Goal: Task Accomplishment & Management: Complete application form

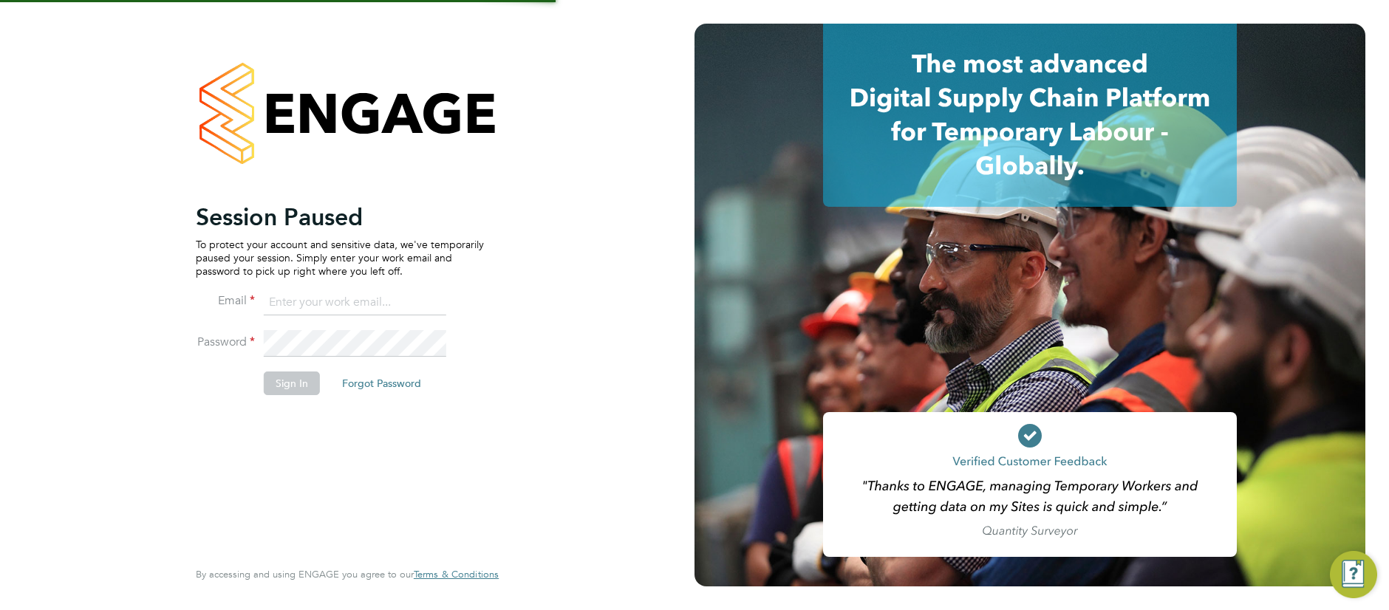
type input "[PERSON_NAME][EMAIL_ADDRESS][DOMAIN_NAME]"
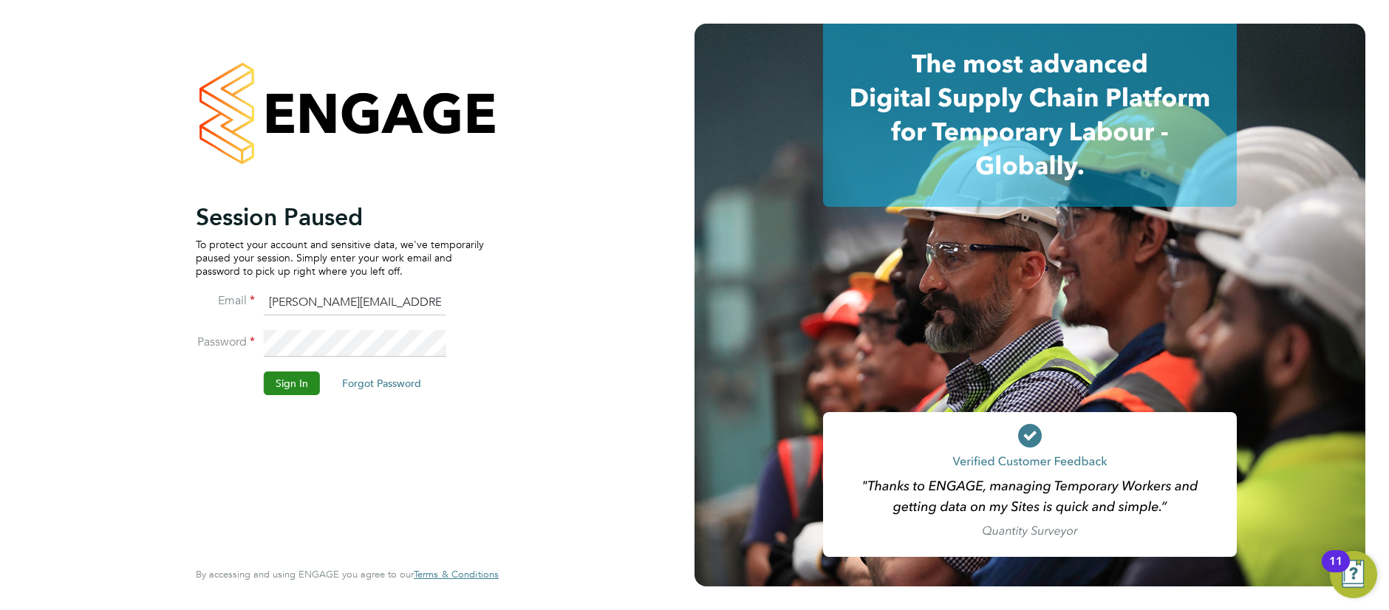
click at [293, 388] on button "Sign In" at bounding box center [292, 384] width 56 height 24
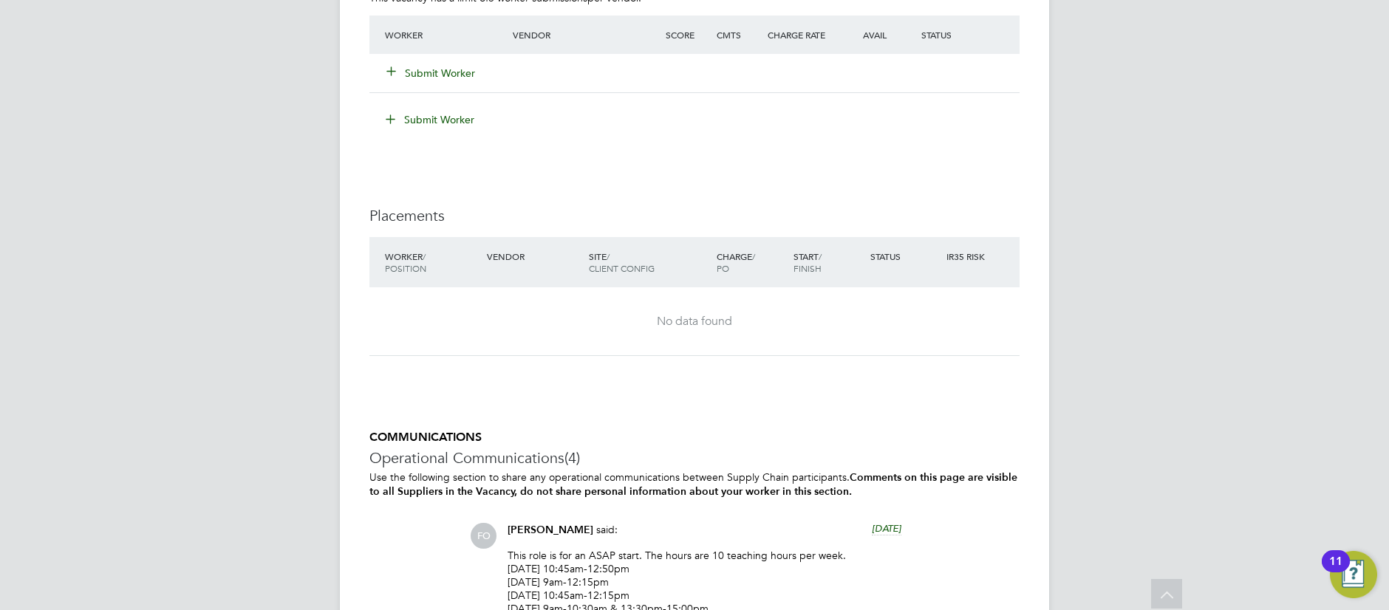
scroll to position [2526, 0]
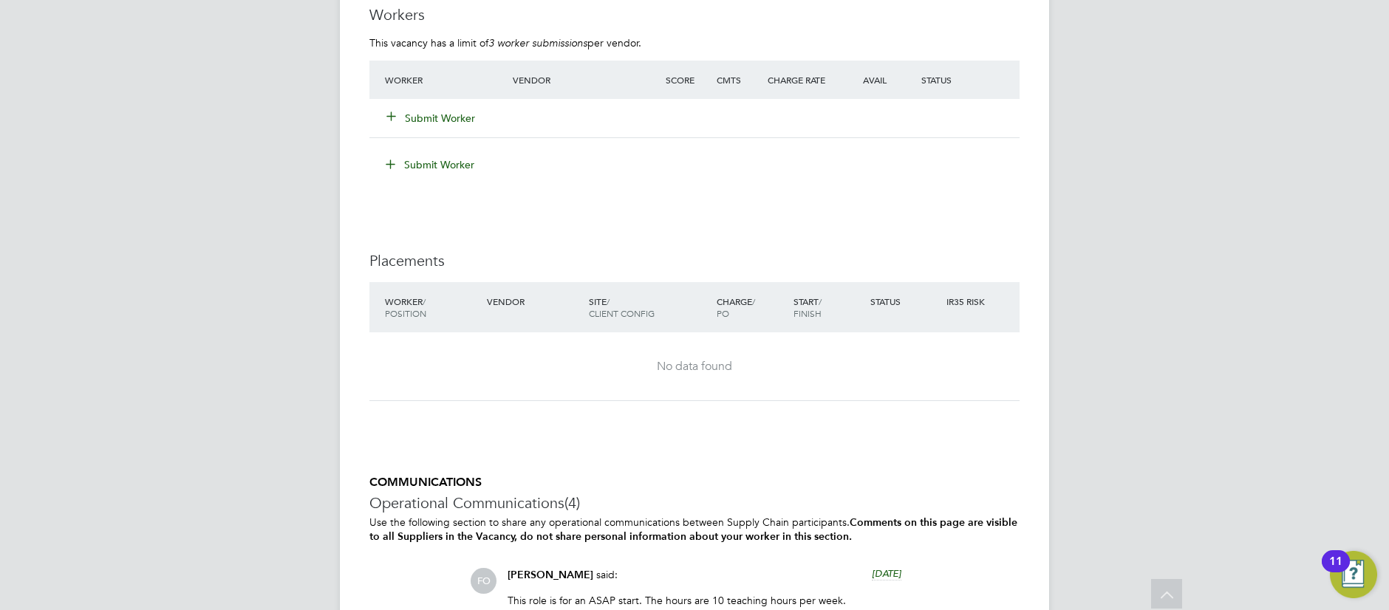
click at [442, 115] on button "Submit Worker" at bounding box center [431, 118] width 89 height 15
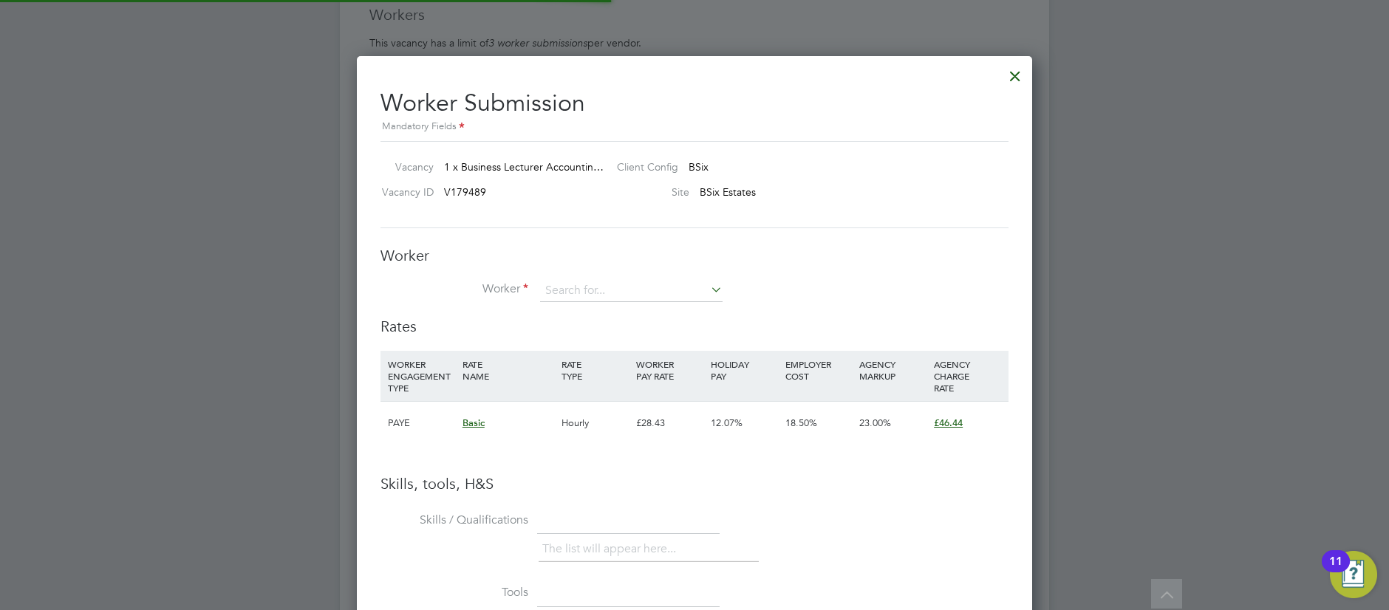
scroll to position [934, 676]
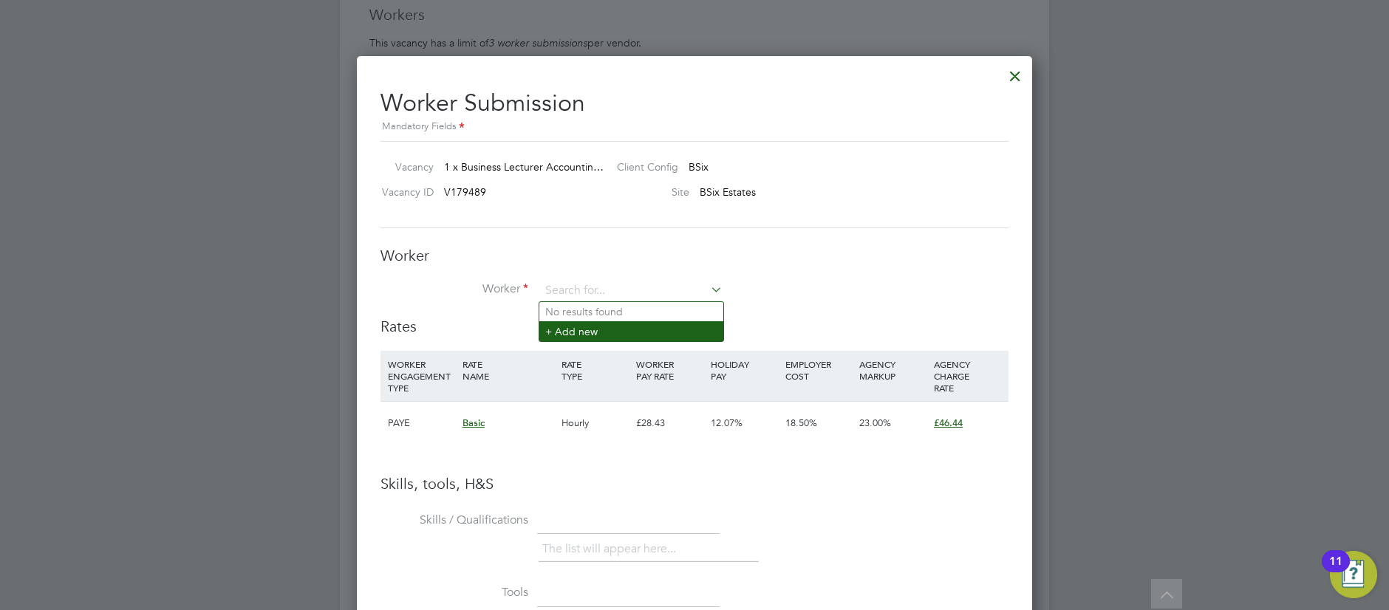
click at [593, 331] on li "+ Add new" at bounding box center [631, 331] width 184 height 20
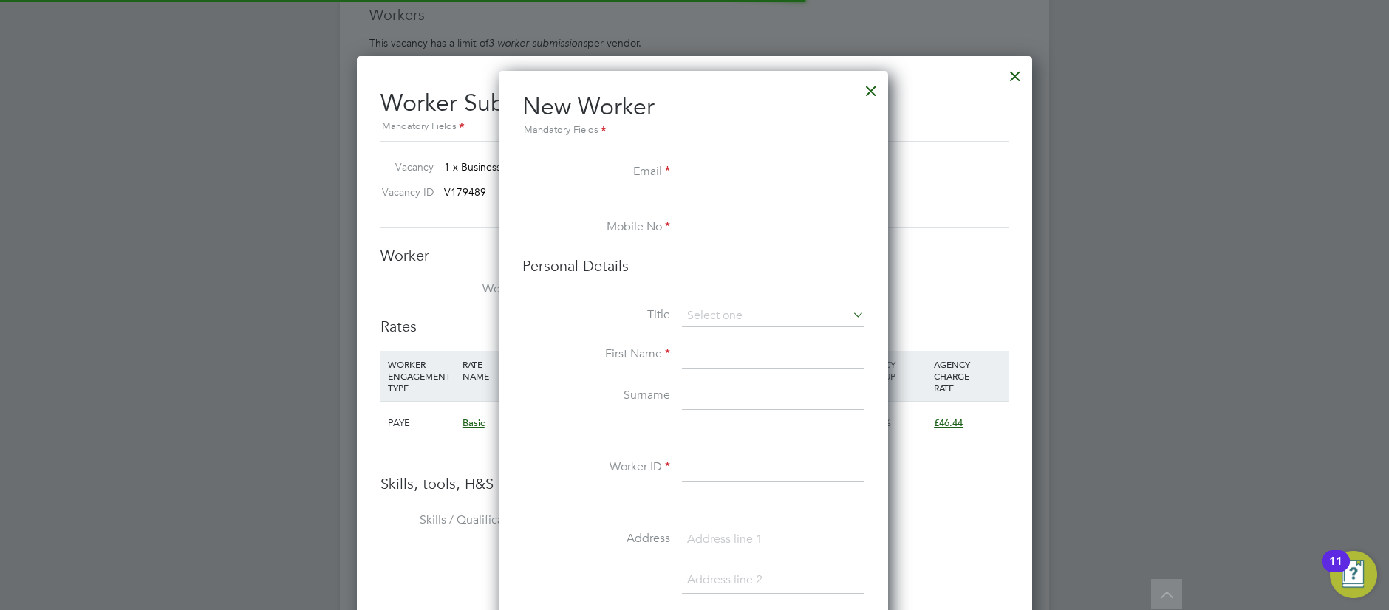
scroll to position [1250, 392]
paste input "mereaugayle@yahoo.co.uk"
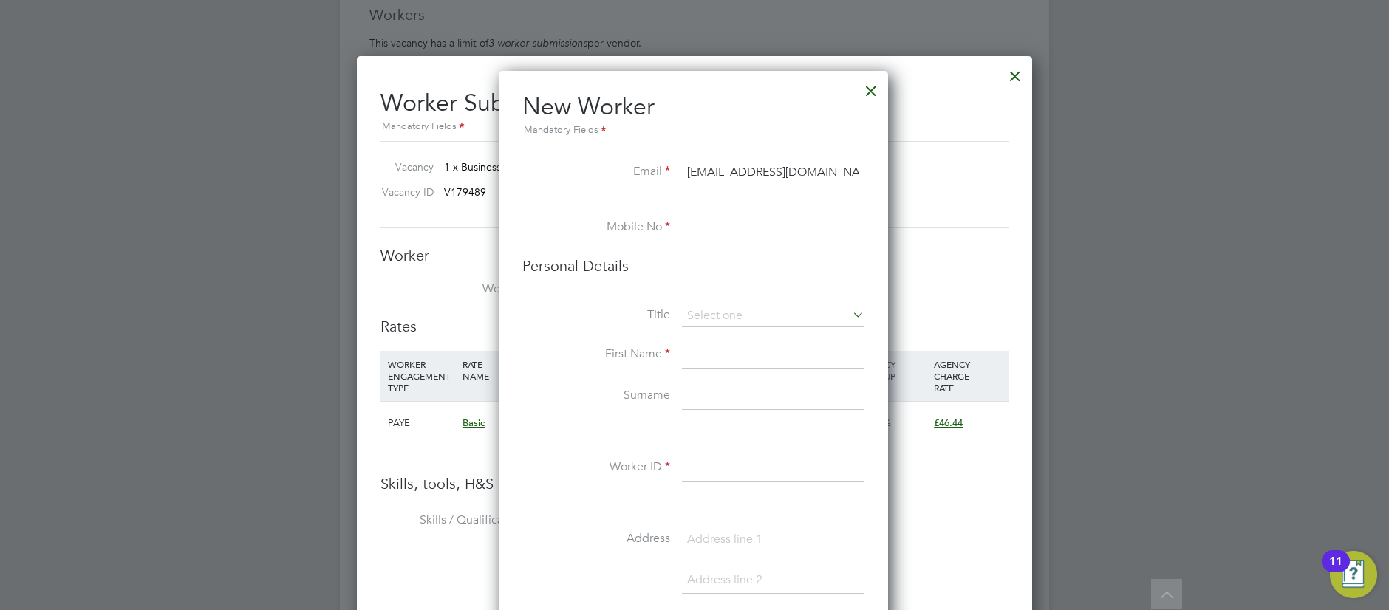
type input "mereaugayle@yahoo.co.uk"
click at [718, 230] on input at bounding box center [773, 228] width 182 height 27
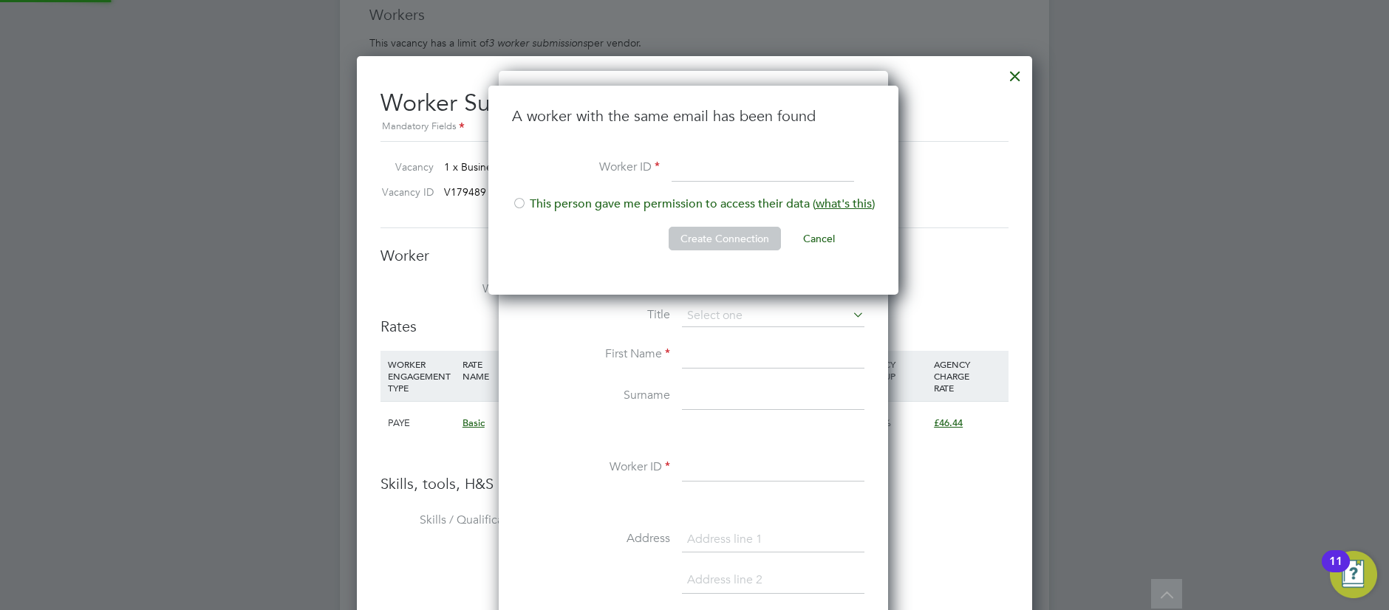
scroll to position [210, 412]
click at [691, 205] on li "This person gave me permission to access their data ( what's this )" at bounding box center [693, 212] width 363 height 30
click at [724, 168] on input at bounding box center [763, 168] width 182 height 27
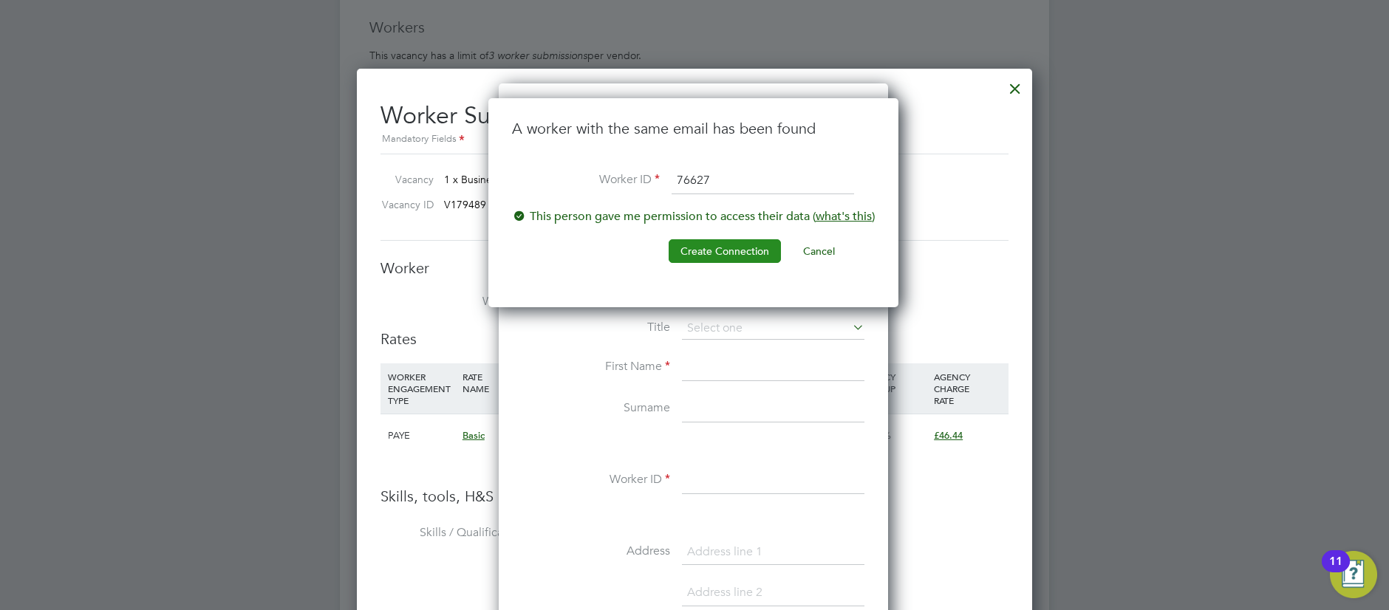
scroll to position [2512, 0]
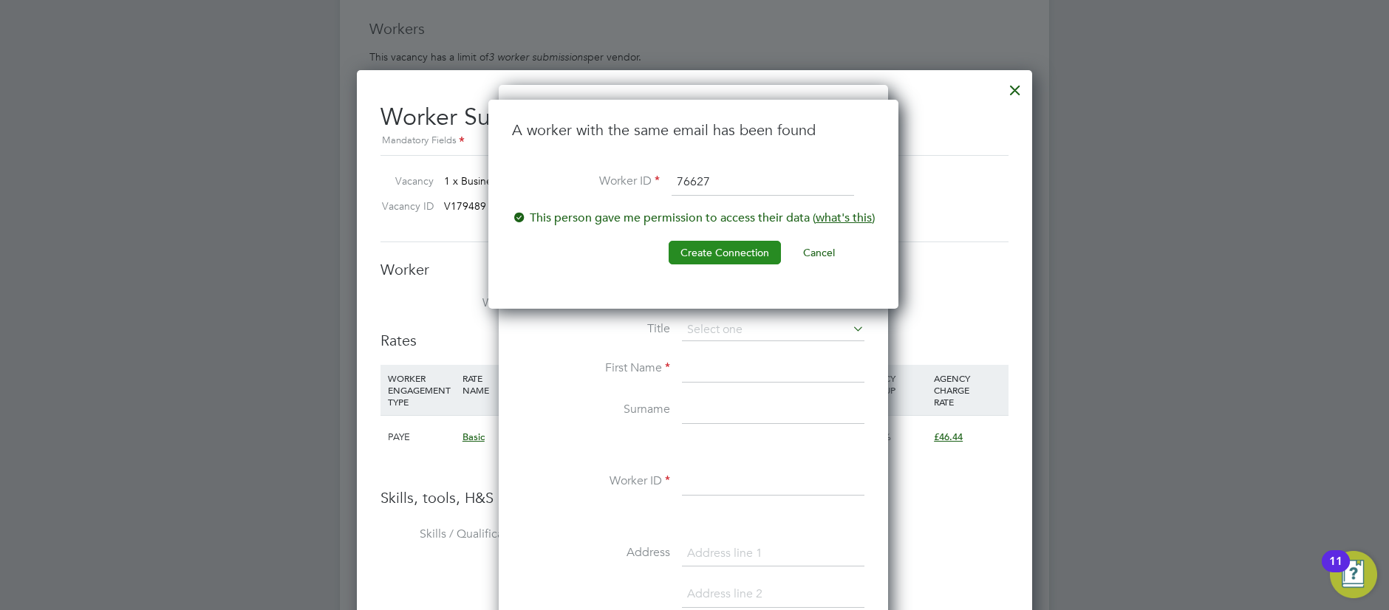
type input "76627"
click at [727, 250] on button "Create Connection" at bounding box center [725, 253] width 112 height 24
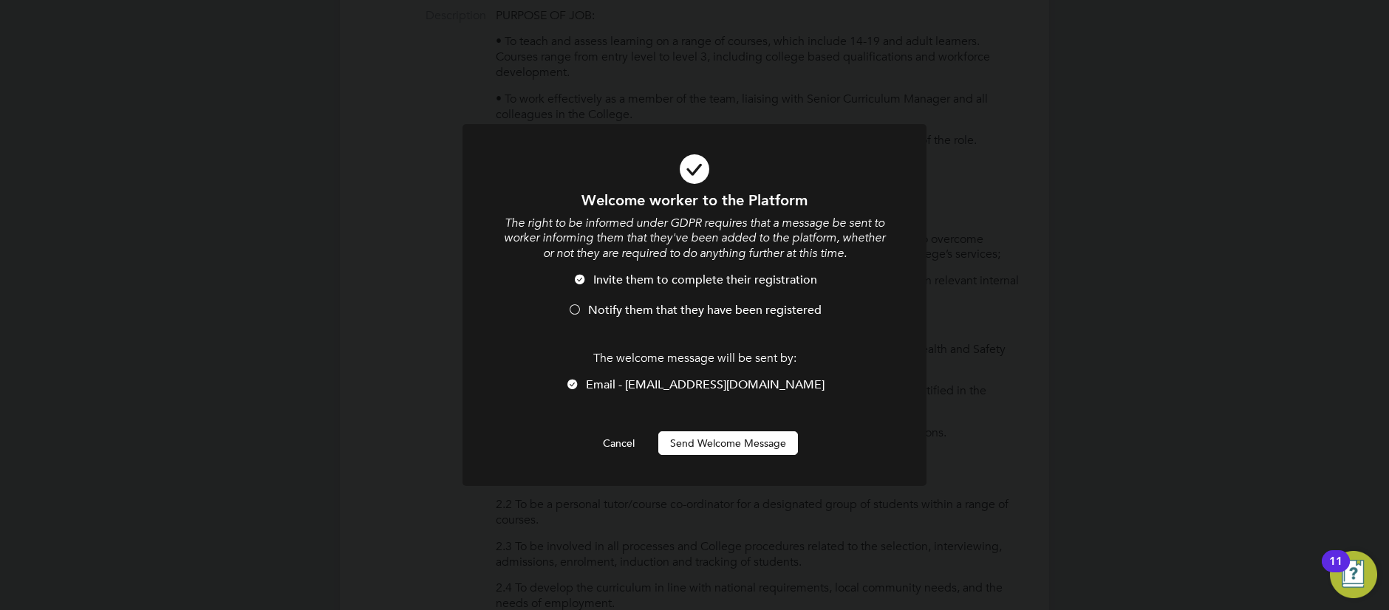
click at [704, 443] on button "Send Welcome Message" at bounding box center [728, 443] width 140 height 24
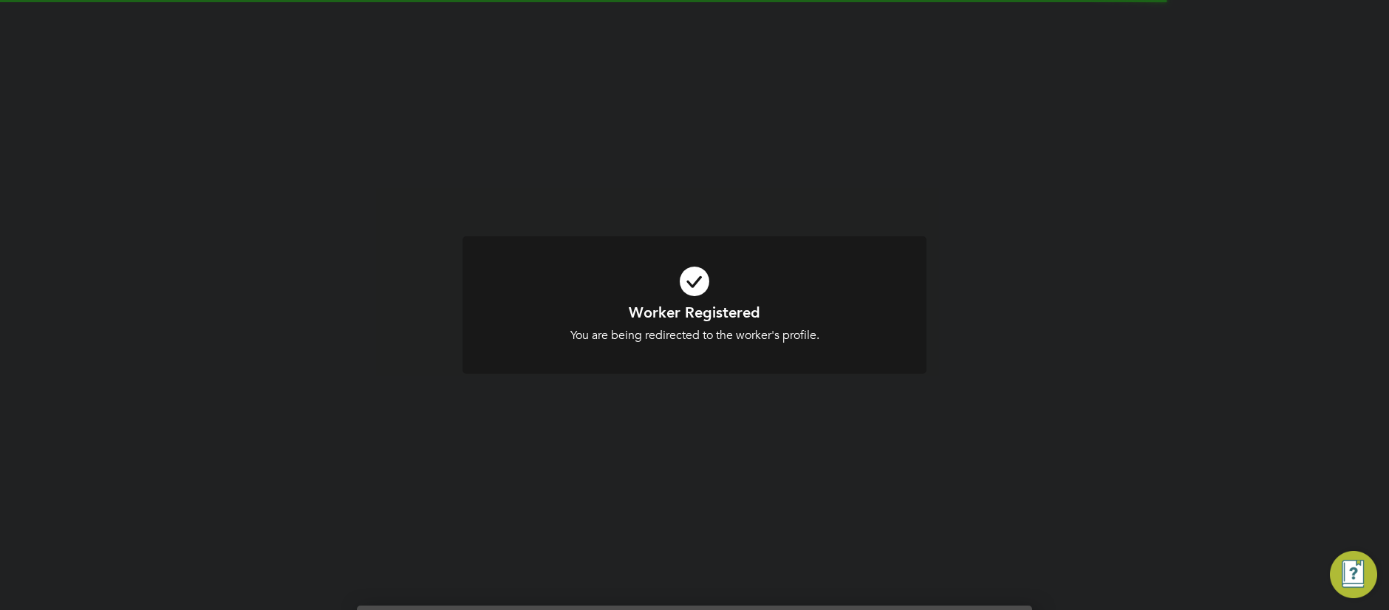
scroll to position [2526, 0]
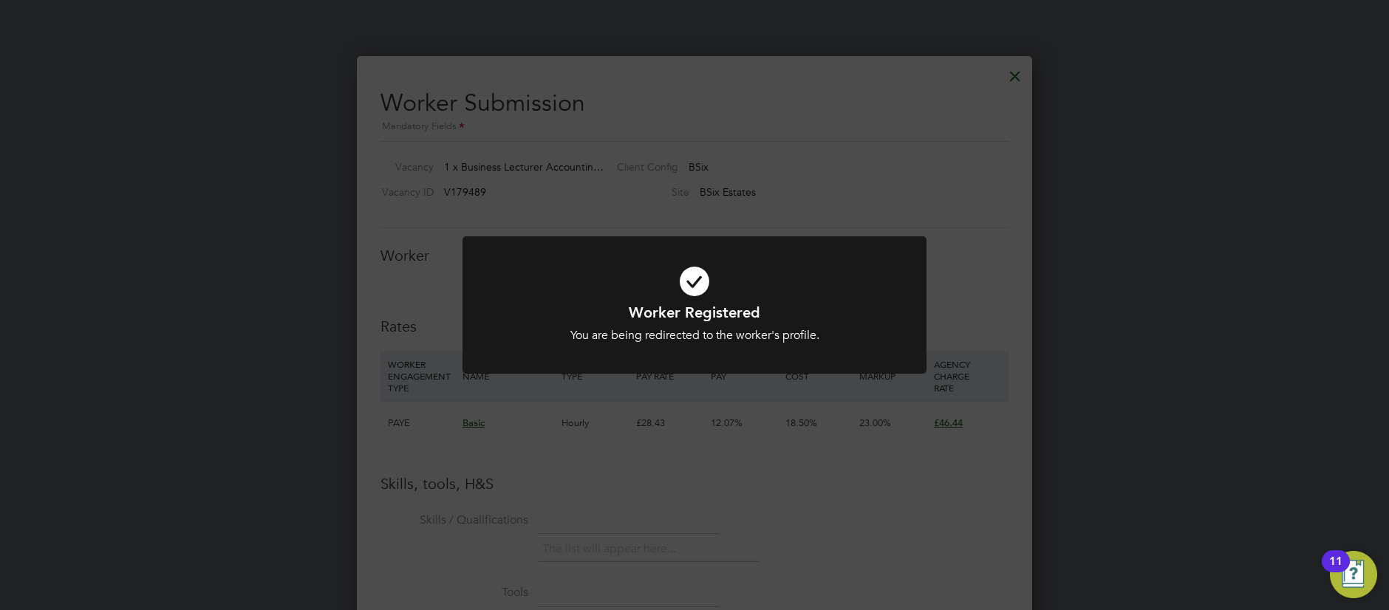
click at [878, 203] on div "Worker Registered You are being redirected to the worker's profile. Cancel Okay" at bounding box center [694, 305] width 1389 height 610
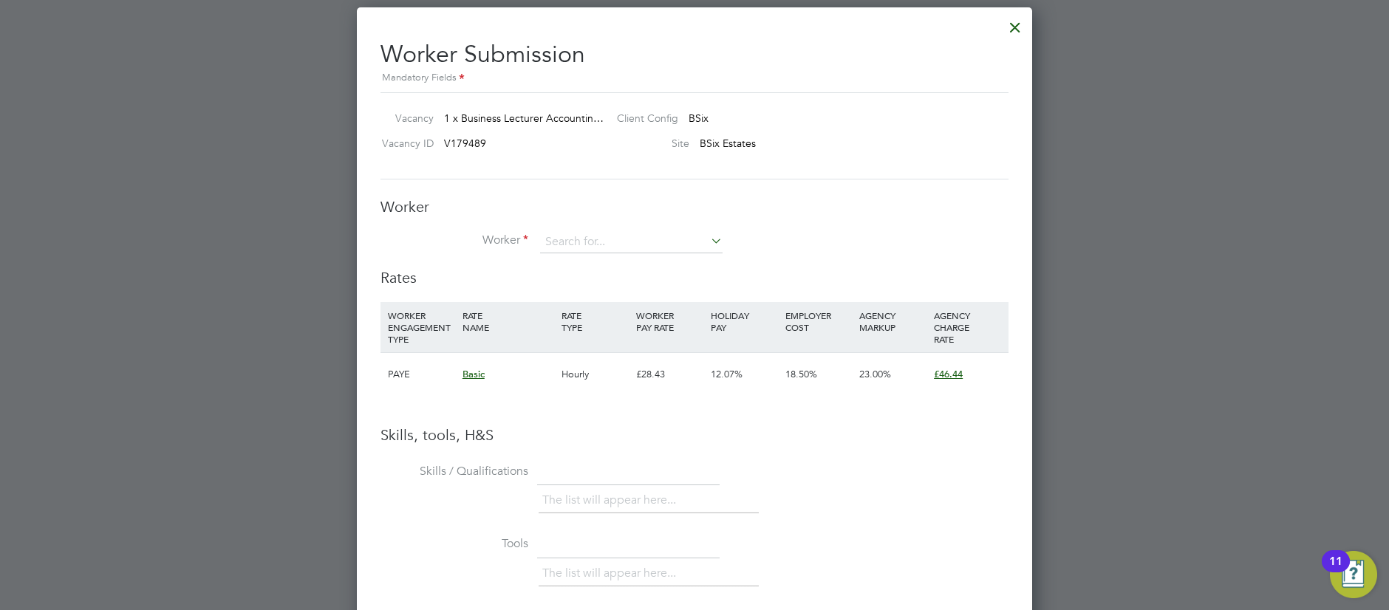
scroll to position [2573, 0]
click at [708, 249] on icon at bounding box center [708, 242] width 0 height 21
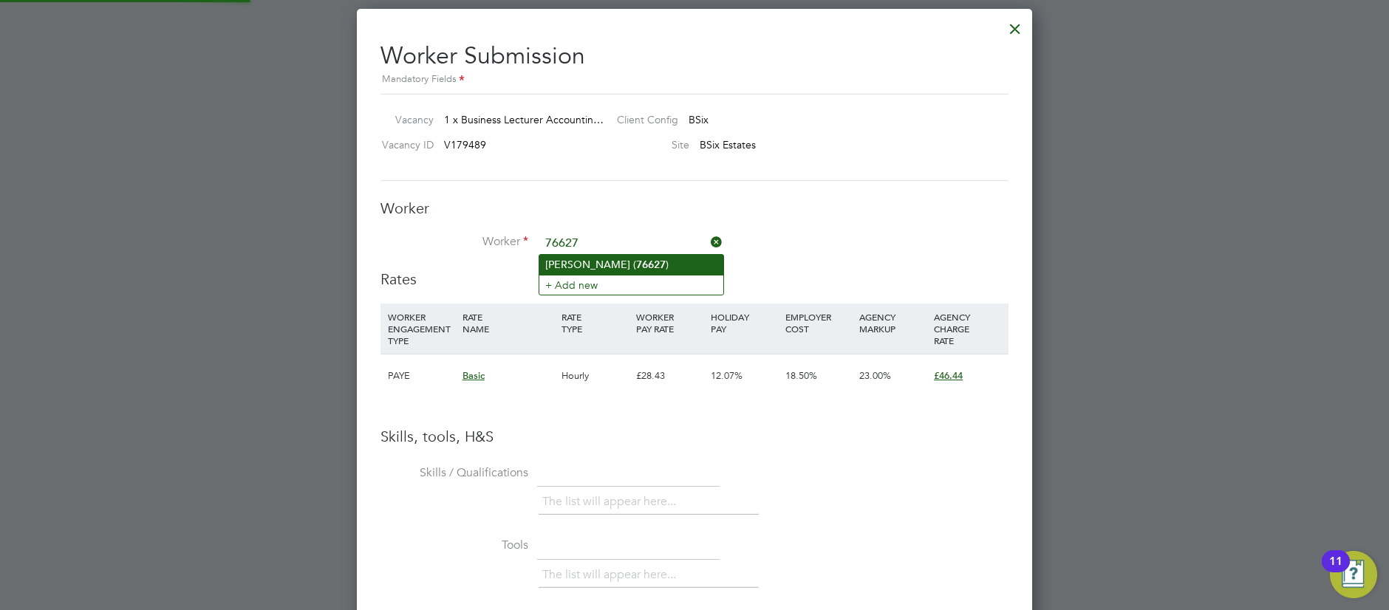
scroll to position [2574, 0]
click at [641, 264] on b "76627" at bounding box center [651, 264] width 30 height 13
type input "Mereau Gayle (76627)"
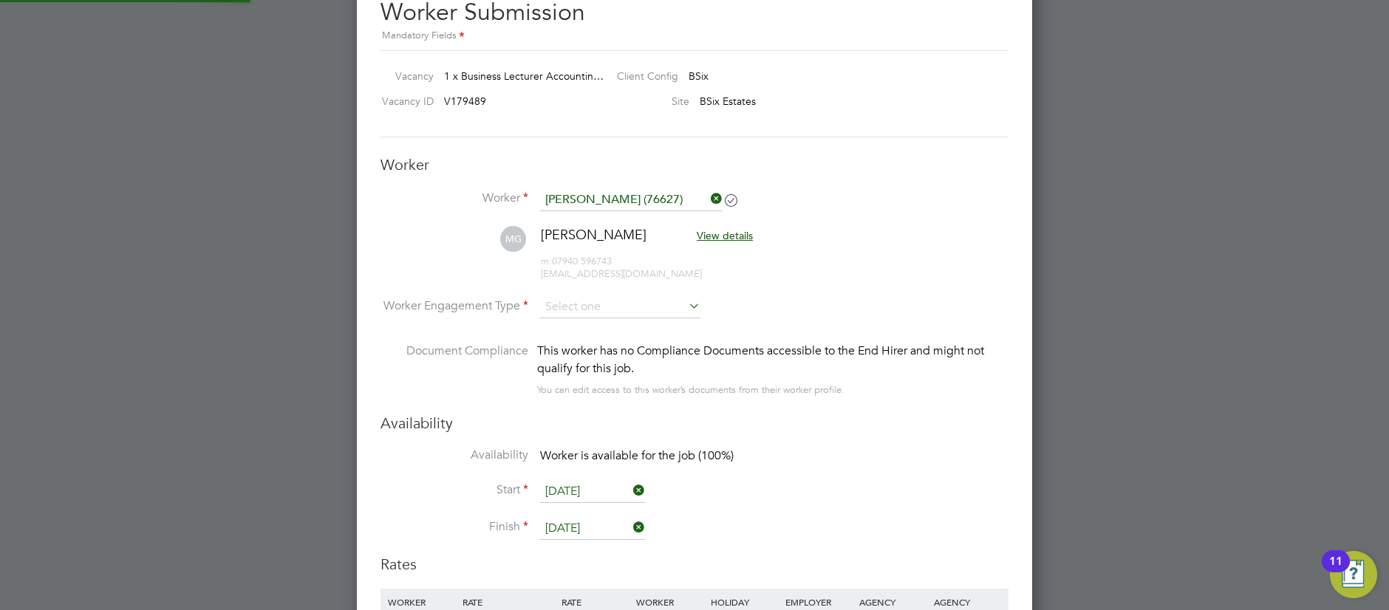
scroll to position [2626, 0]
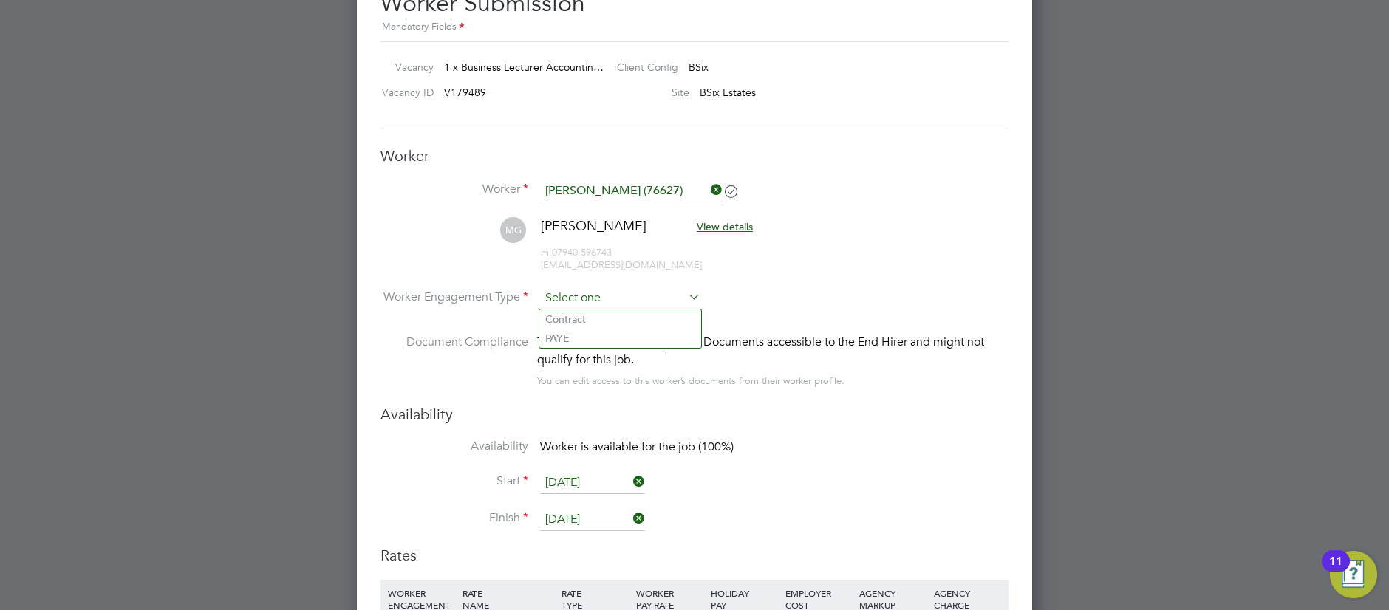
click at [655, 297] on input at bounding box center [620, 298] width 160 height 22
click at [635, 335] on li "PAYE" at bounding box center [620, 338] width 162 height 19
type input "PAYE"
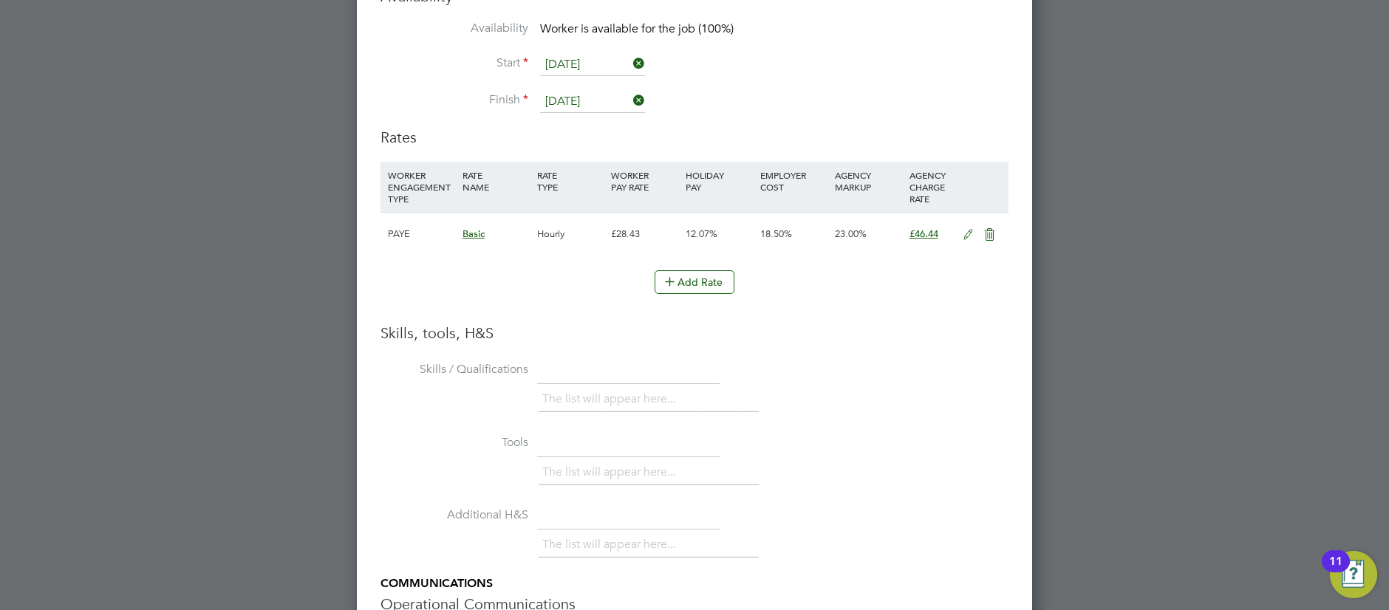
scroll to position [3036, 0]
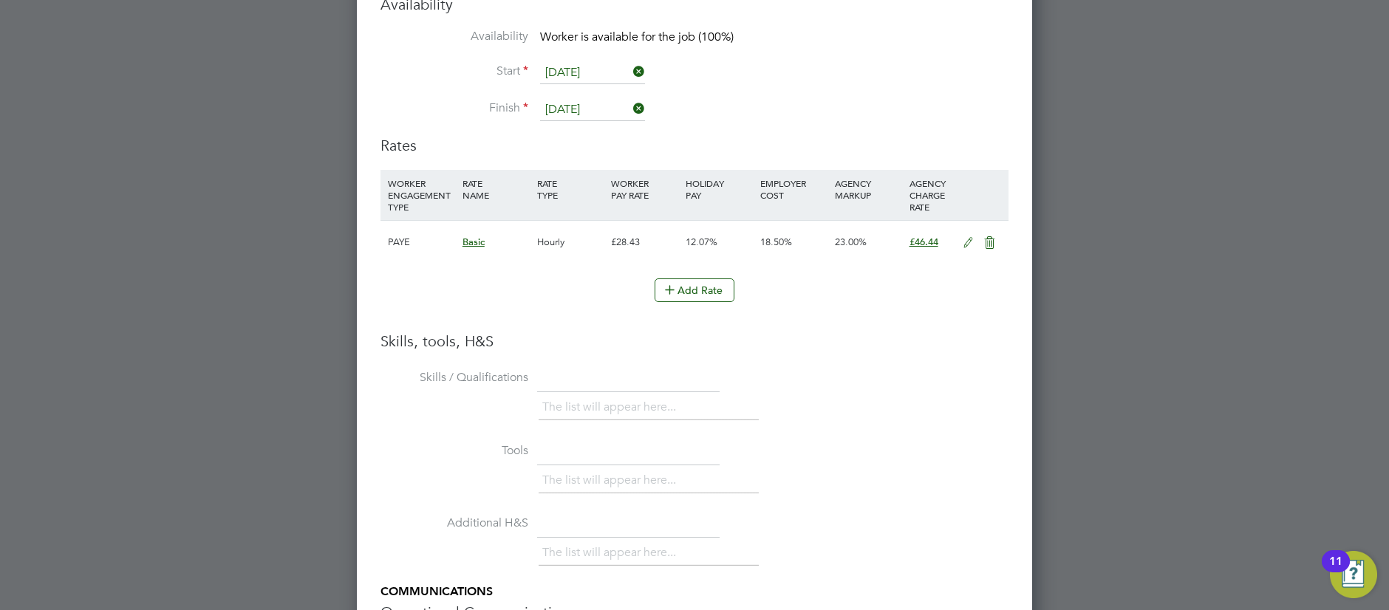
click at [966, 242] on icon at bounding box center [968, 243] width 18 height 12
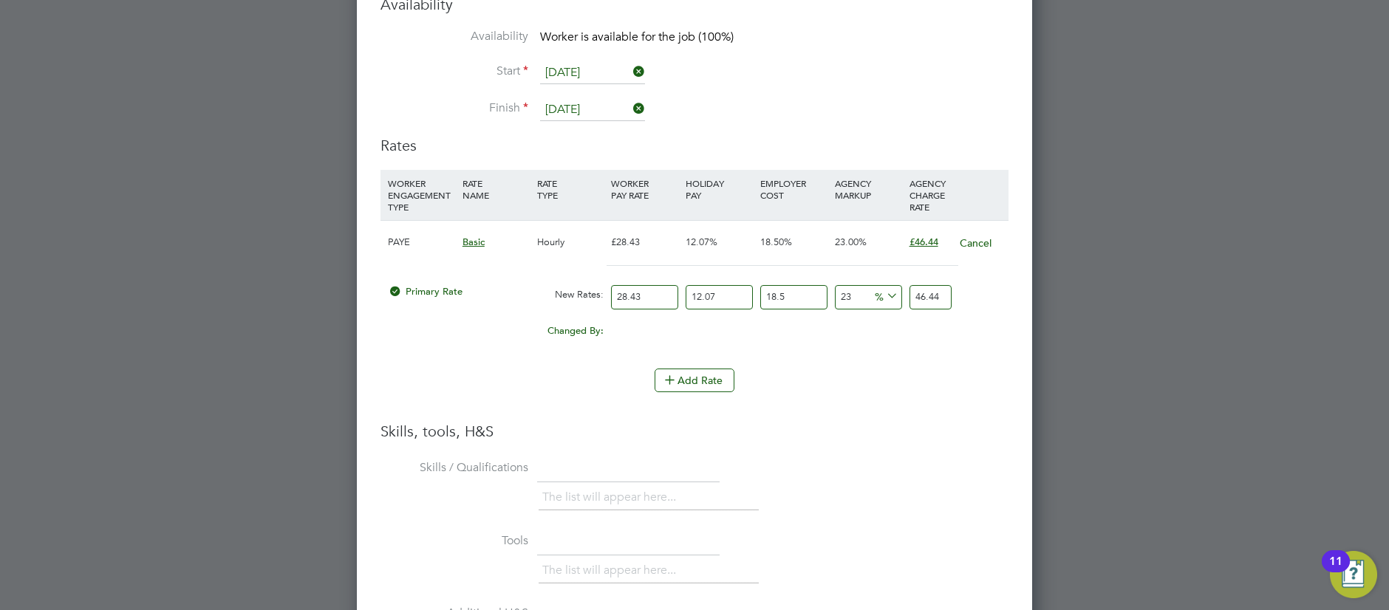
drag, startPoint x: 650, startPoint y: 297, endPoint x: 612, endPoint y: 296, distance: 37.7
click at [607, 296] on div "28.43" at bounding box center [644, 297] width 75 height 39
type input "3"
type input "4.900428855"
type input "32"
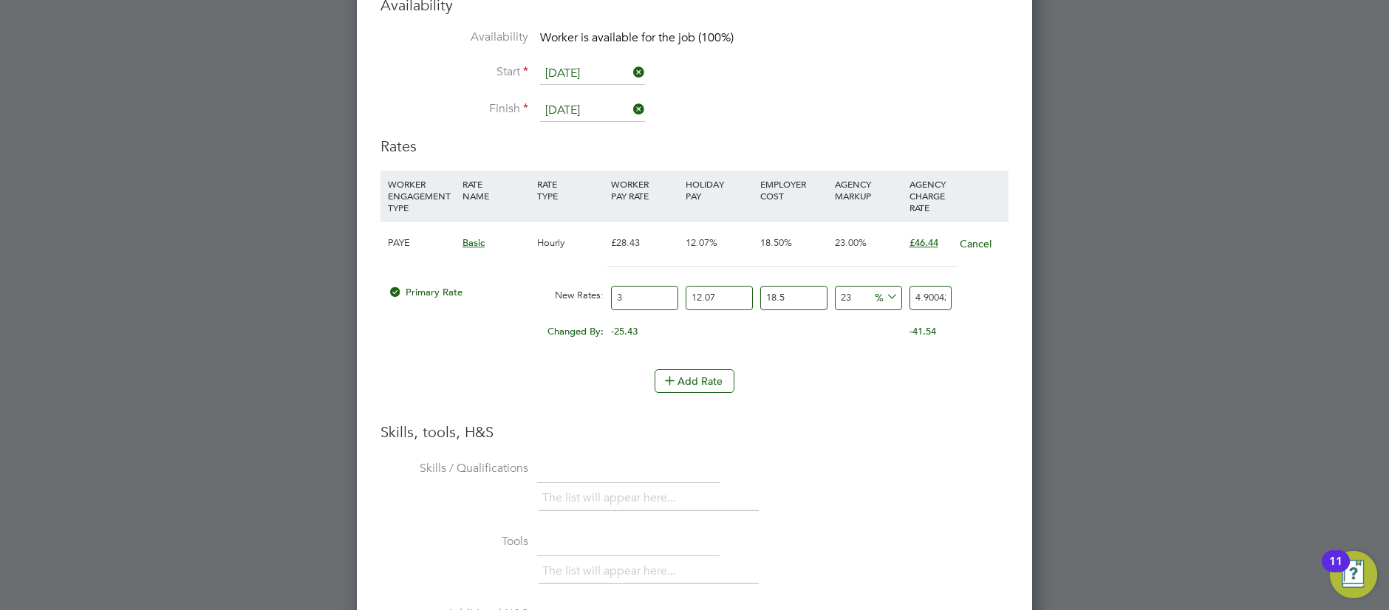
type input "52.27124112"
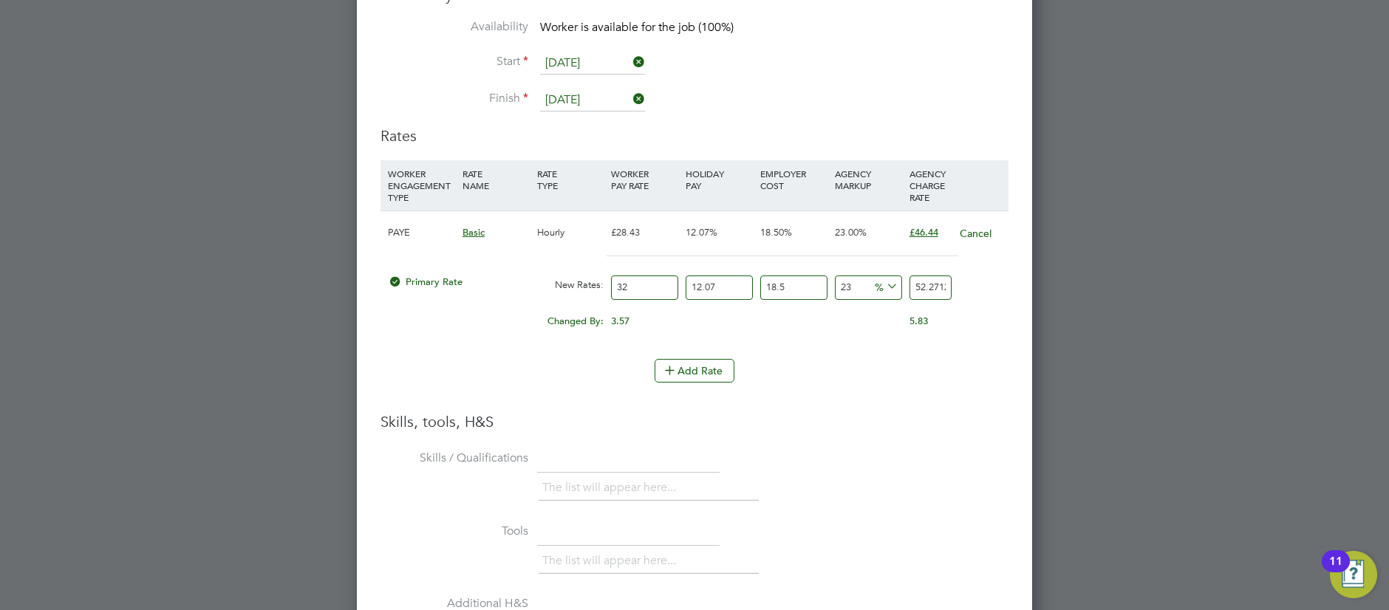
type input "32"
drag, startPoint x: 914, startPoint y: 287, endPoint x: 968, endPoint y: 282, distance: 54.1
click at [968, 282] on div "Primary Rate New Rates: 32 12.07 n/a 18.5 n/a 23 9.77429712 % 52.27124112" at bounding box center [694, 287] width 628 height 39
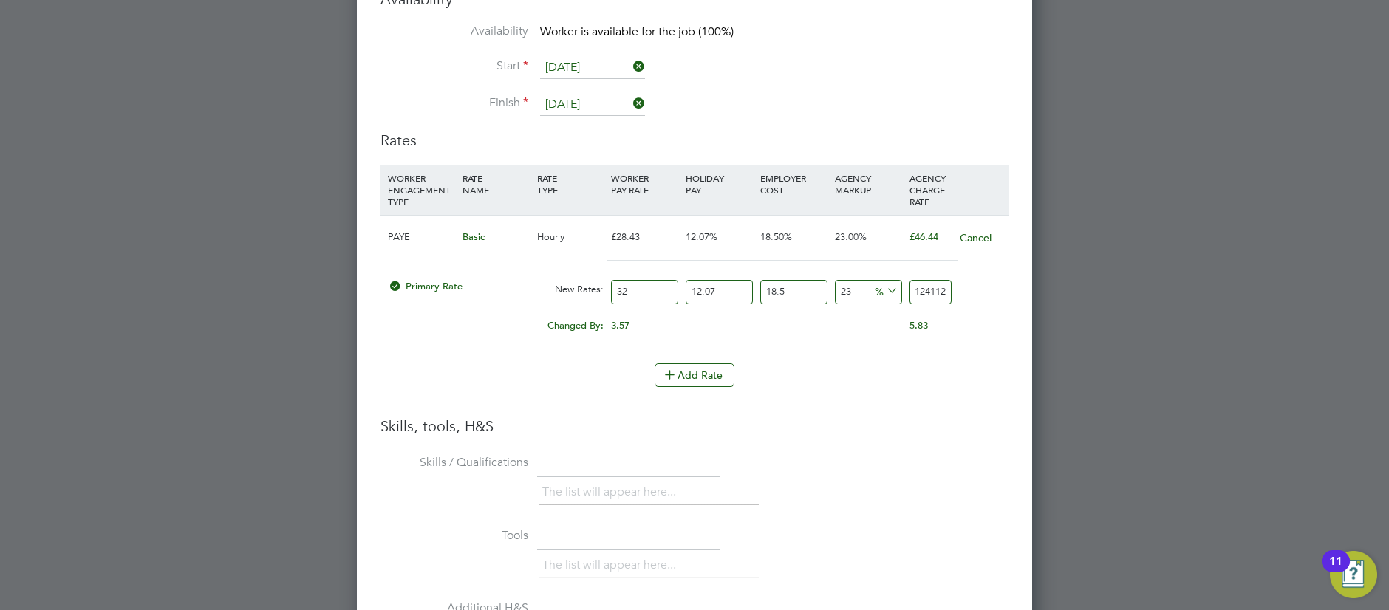
drag, startPoint x: 915, startPoint y: 290, endPoint x: 1024, endPoint y: 289, distance: 108.6
click at [1024, 289] on div "Worker Submission Mandatory Fields Vacancy 1 x Business Lecturer Accountin… Cli…" at bounding box center [694, 236] width 675 height 1390
type input "23.006491949162275"
type input "52.274"
type input "23.007903815389643"
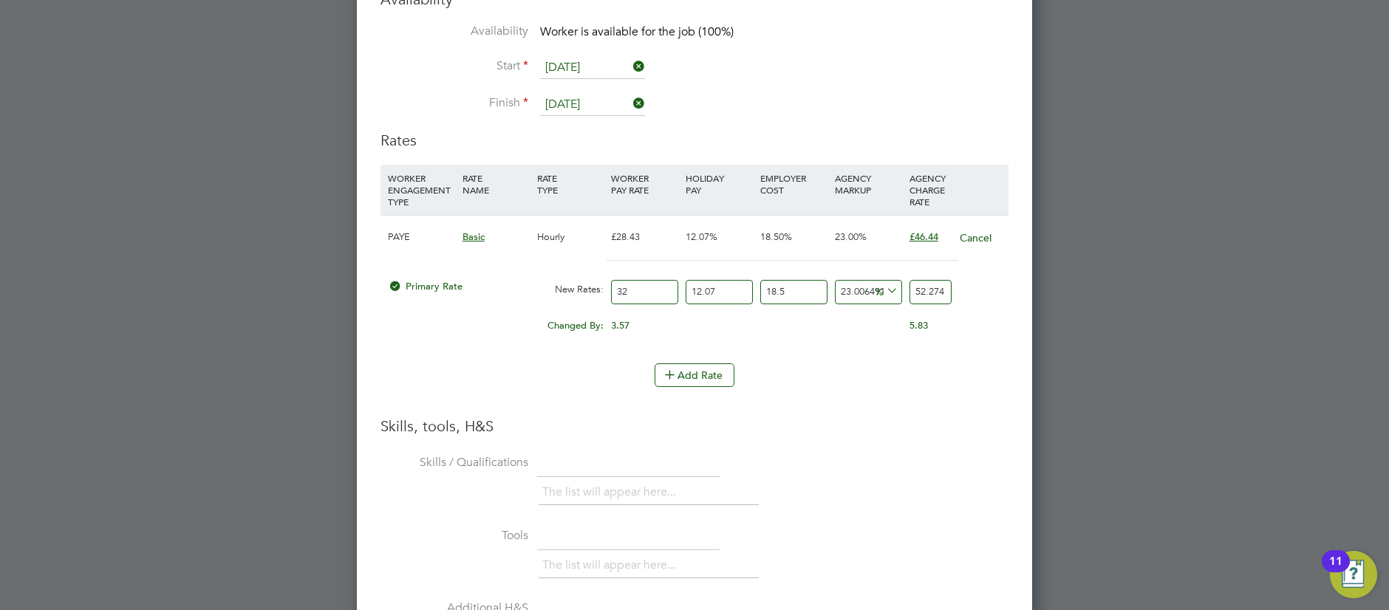
type input "52.2746"
type input "23.006491949162275"
type input "52.274"
type input "22.99707950764648"
type input "52.27"
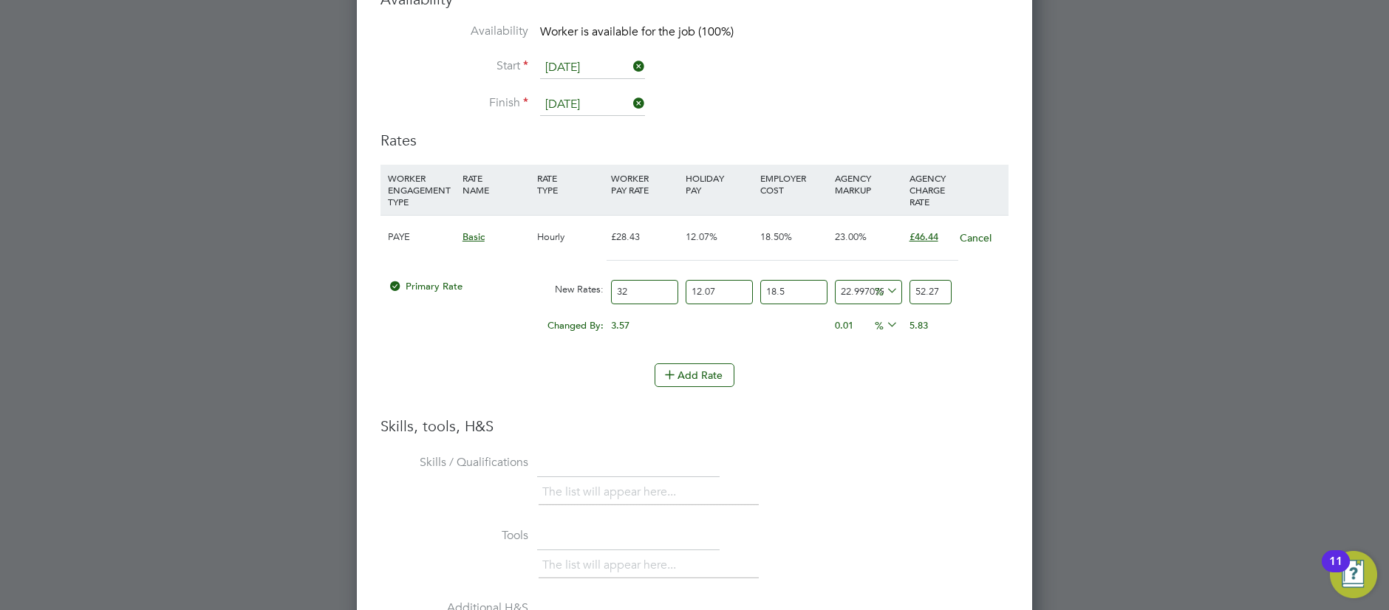
type input "22.832361781120074"
type input "52.2"
type input "22.36173970533034"
type input "52"
type input "-88.2344481052567"
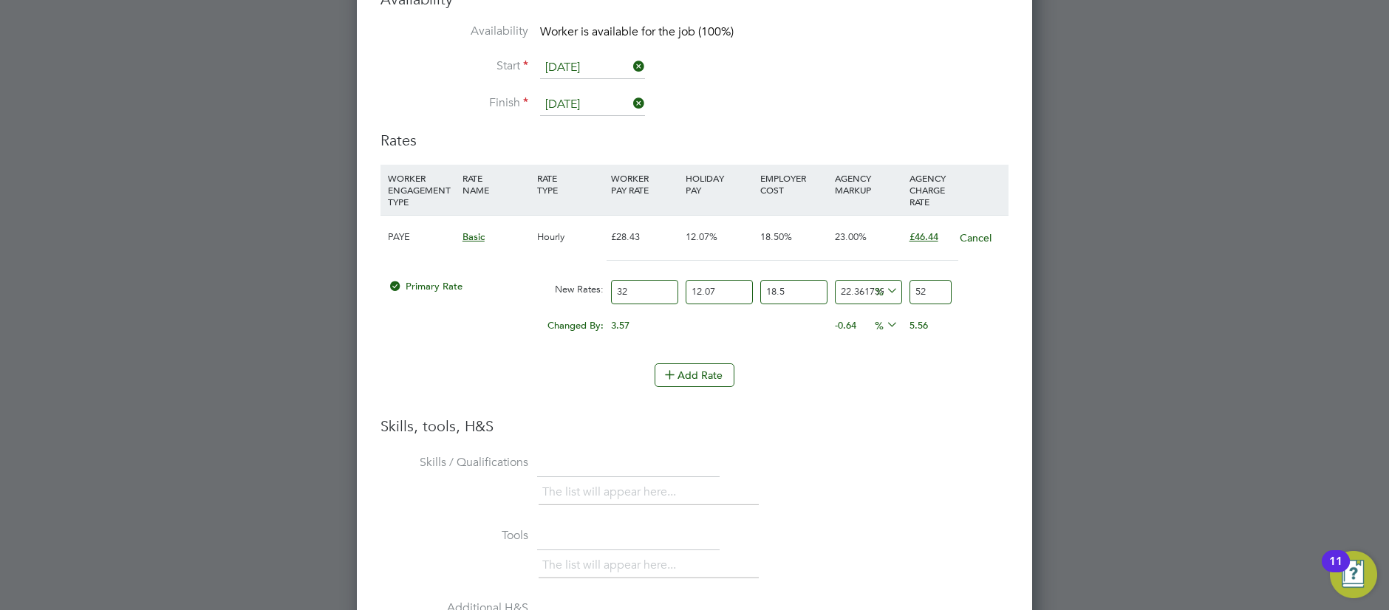
type input "5"
type input "-90.58755848420536"
type input "4"
type input "8.243077431638378"
type input "46.00"
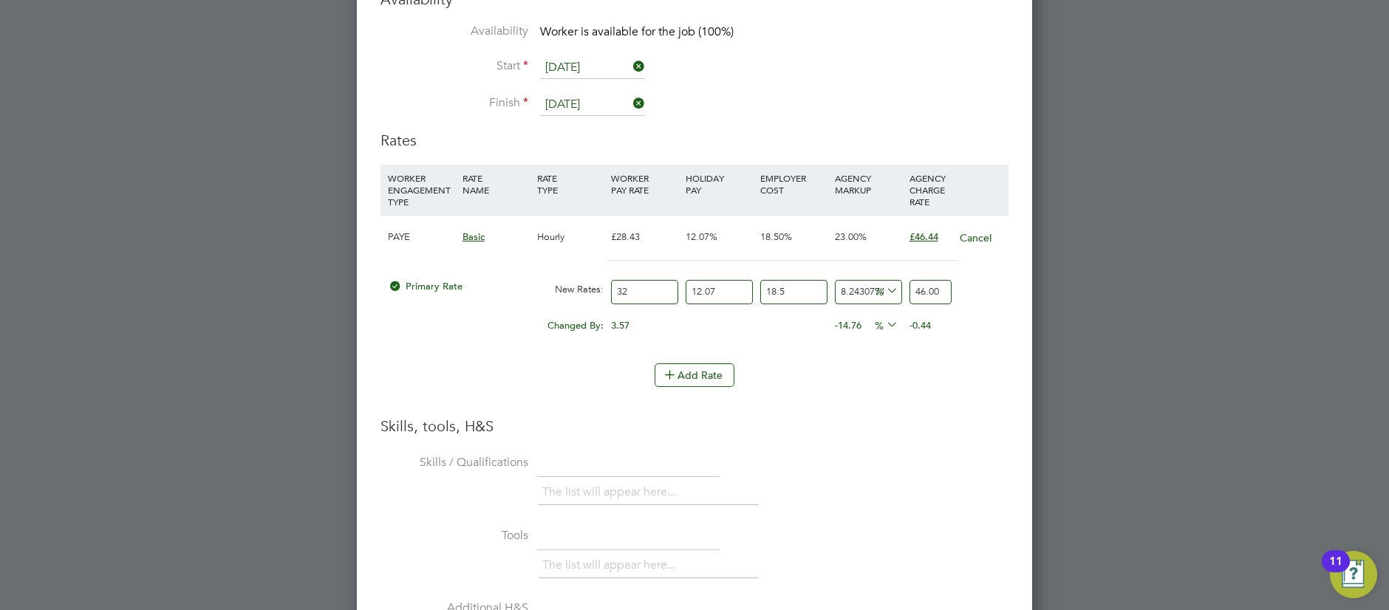
click at [884, 292] on icon at bounding box center [884, 291] width 0 height 21
drag, startPoint x: 721, startPoint y: 290, endPoint x: 682, endPoint y: 290, distance: 39.2
click at [682, 290] on div "12.07 n/a" at bounding box center [719, 292] width 75 height 39
type input "0"
type input "41.045774962077274"
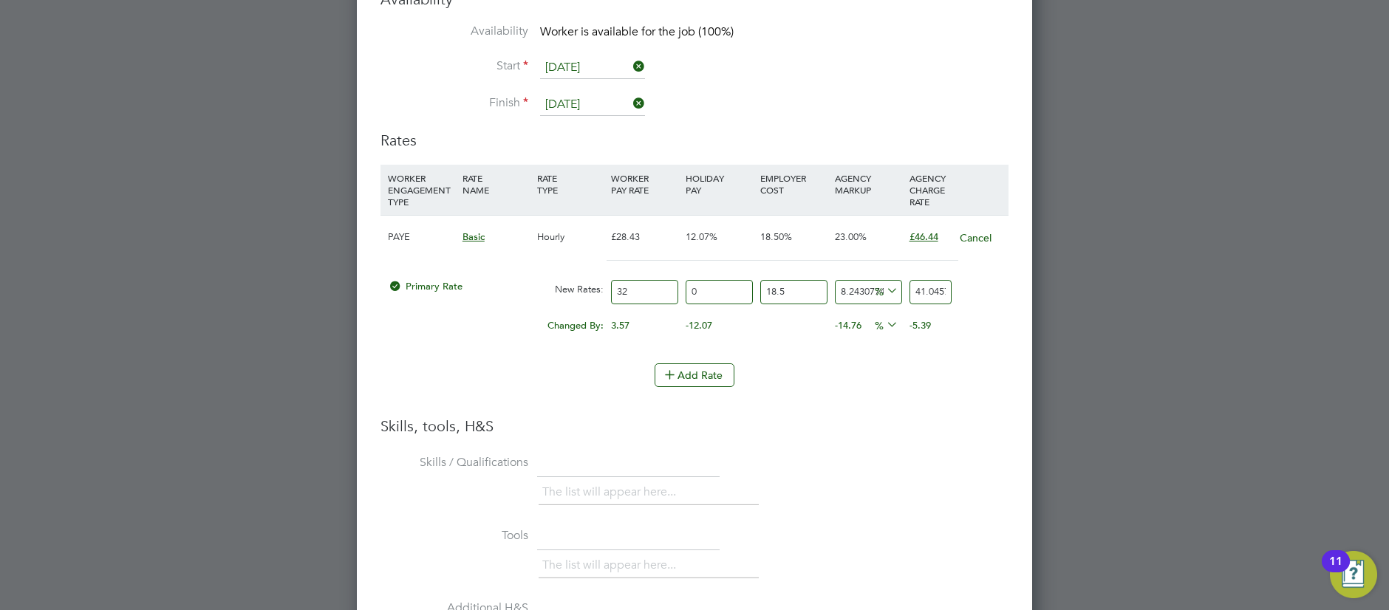
drag, startPoint x: 788, startPoint y: 292, endPoint x: 736, endPoint y: 296, distance: 52.6
click at [736, 296] on div "Primary Rate New Rates: 32 0 n/a 18.5 n/a 8.243077431638378 3.125774962077274 %…" at bounding box center [694, 292] width 628 height 39
type input "0"
type input "34.63778477812428"
click at [816, 330] on div "Changed By: 3.57 -12.07 -18.50 -14.76 -6.04633653687572 % -11.80" at bounding box center [694, 330] width 628 height 37
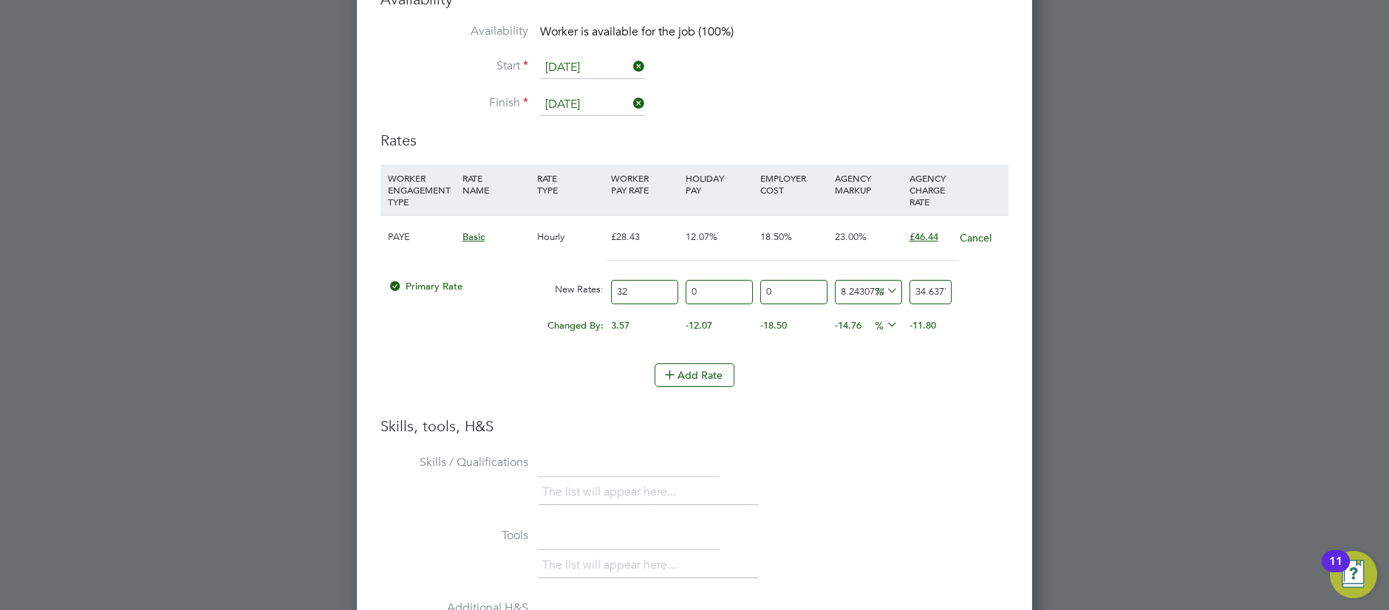
scroll to position [0, 58]
drag, startPoint x: 917, startPoint y: 289, endPoint x: 967, endPoint y: 288, distance: 50.2
click at [967, 288] on div "Primary Rate New Rates: 32 0 n/a 0 n/a 8.243077431638378 2.63778477812428 % 34.…" at bounding box center [694, 292] width 628 height 39
type input "-87.5"
type input "4"
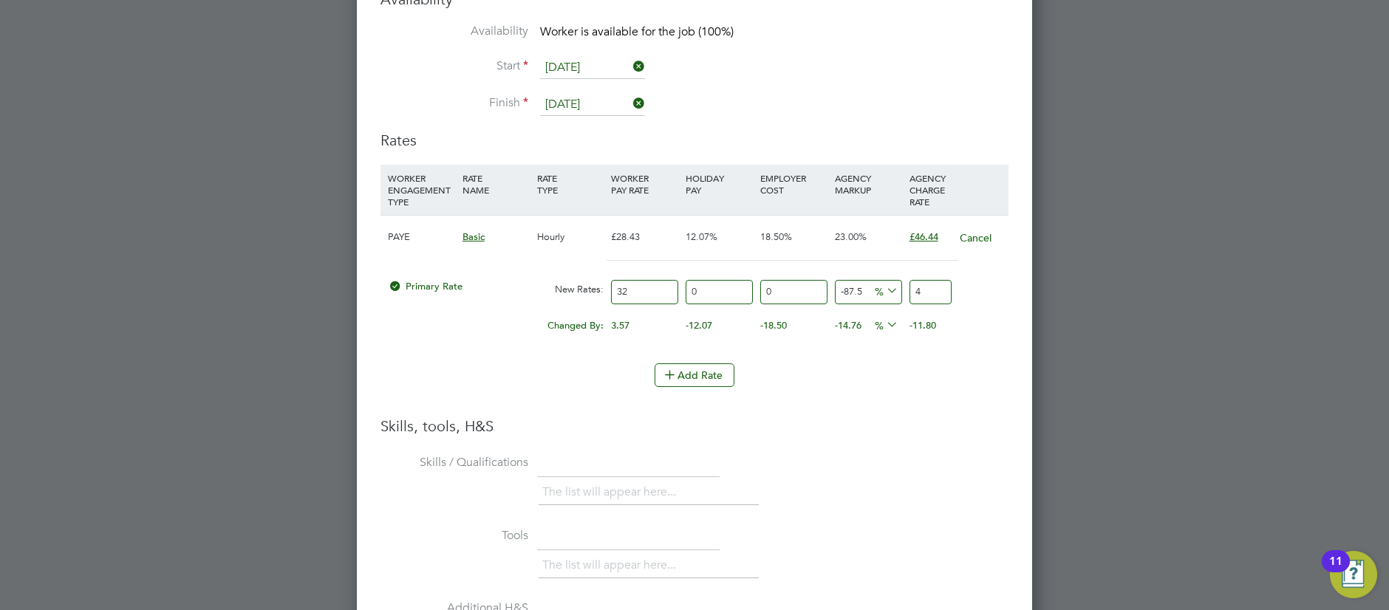
scroll to position [0, 0]
type input "43.75"
type input "46"
click at [960, 328] on div "-0.44" at bounding box center [943, 326] width 75 height 28
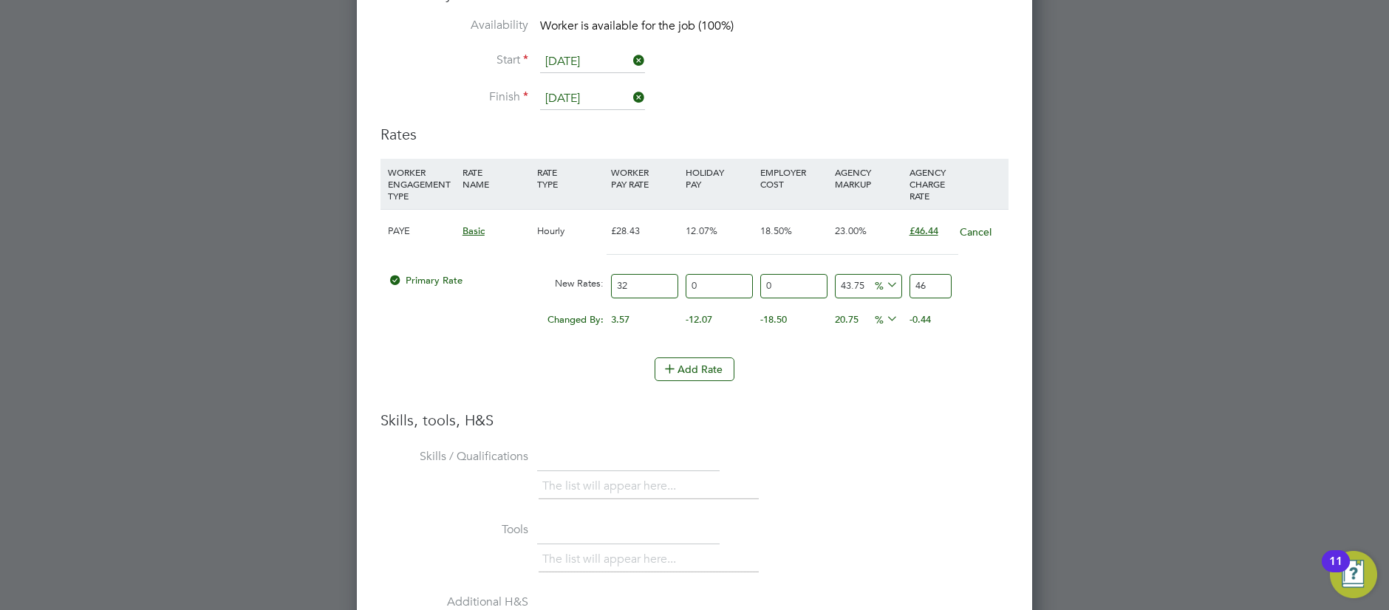
scroll to position [3048, 0]
click at [762, 328] on div "-18.50" at bounding box center [793, 318] width 75 height 28
click at [703, 366] on button "Add Rate" at bounding box center [695, 368] width 80 height 24
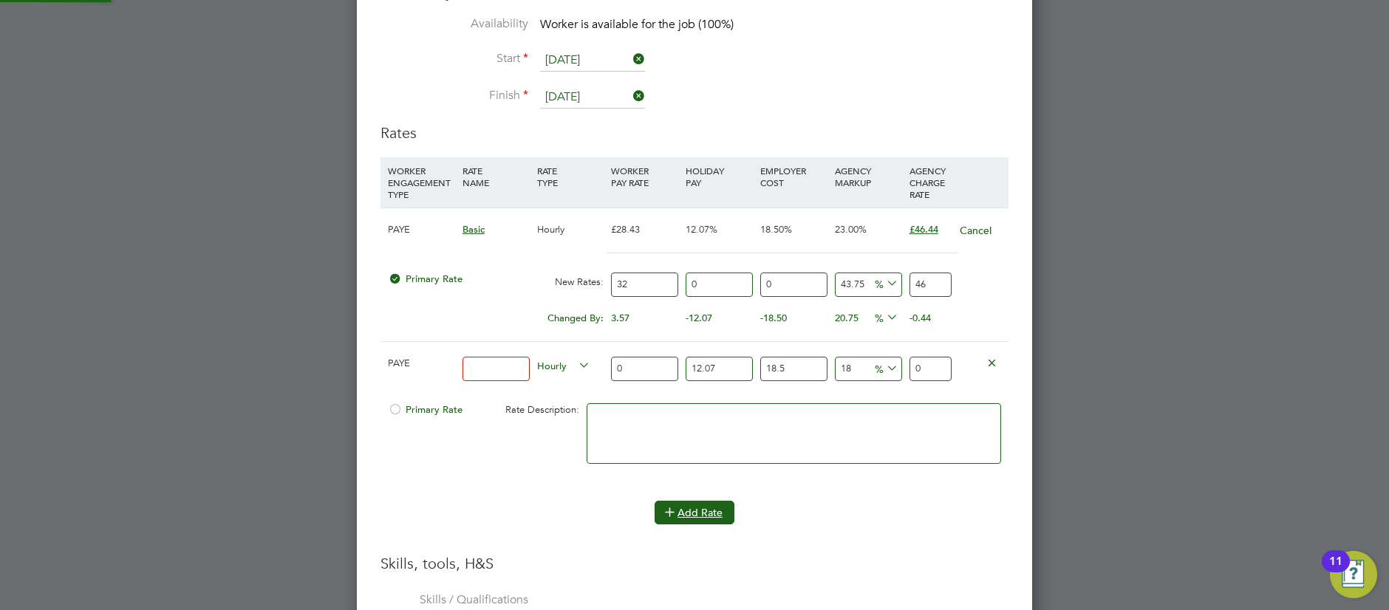
scroll to position [1535, 676]
click at [996, 362] on icon at bounding box center [991, 362] width 11 height 11
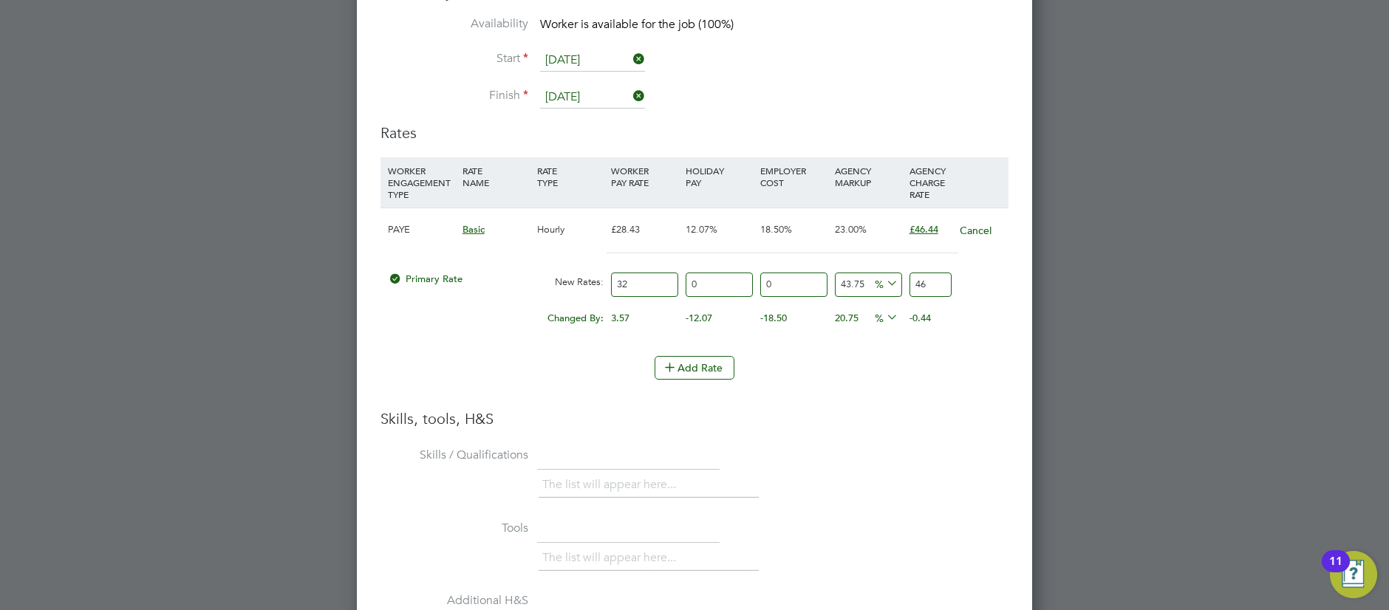
click at [935, 290] on input "46" at bounding box center [930, 285] width 42 height 24
type input "45"
type input "46.4"
type input "45.125"
type input "46.44"
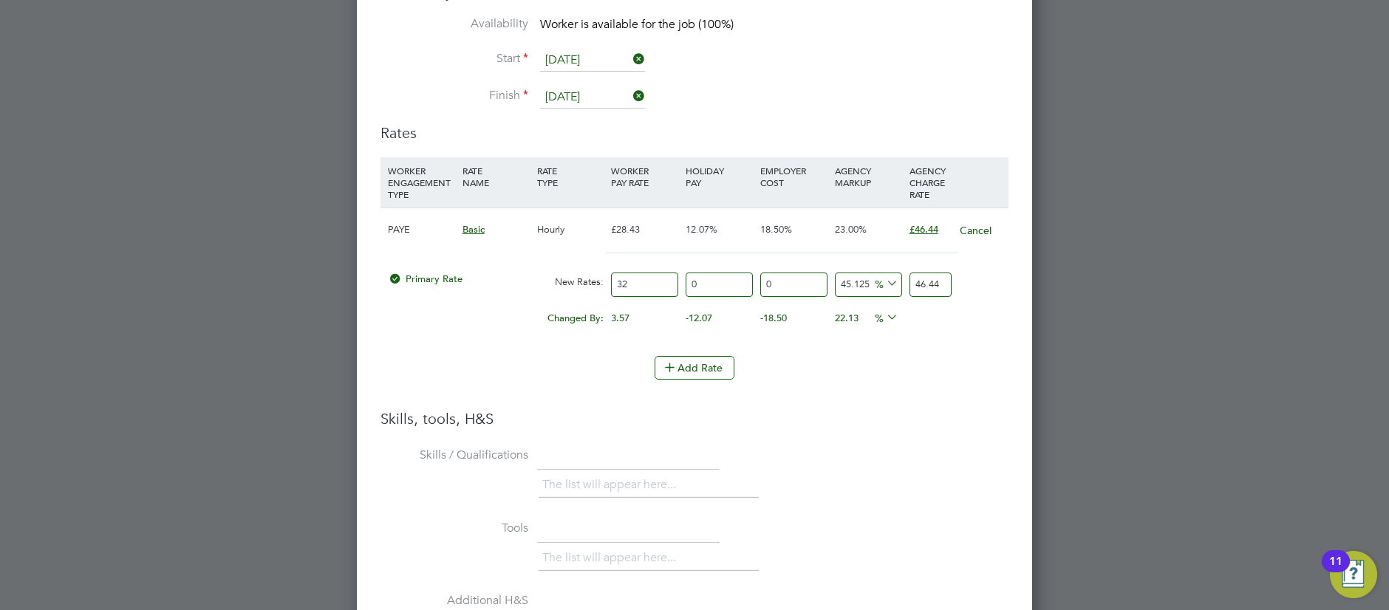
click at [948, 355] on li "WORKER ENGAGEMENT TYPE RATE NAME RATE TYPE WORKER PAY RATE HOLIDAY PAY EMPLOYER…" at bounding box center [694, 256] width 628 height 199
click at [714, 286] on input "0" at bounding box center [719, 284] width 67 height 24
drag, startPoint x: 696, startPoint y: 283, endPoint x: 664, endPoint y: 282, distance: 31.8
click at [664, 282] on div "Primary Rate New Rates: 32 0 n/a 0 n/a 45.125 14.44 % 46.44" at bounding box center [694, 283] width 628 height 39
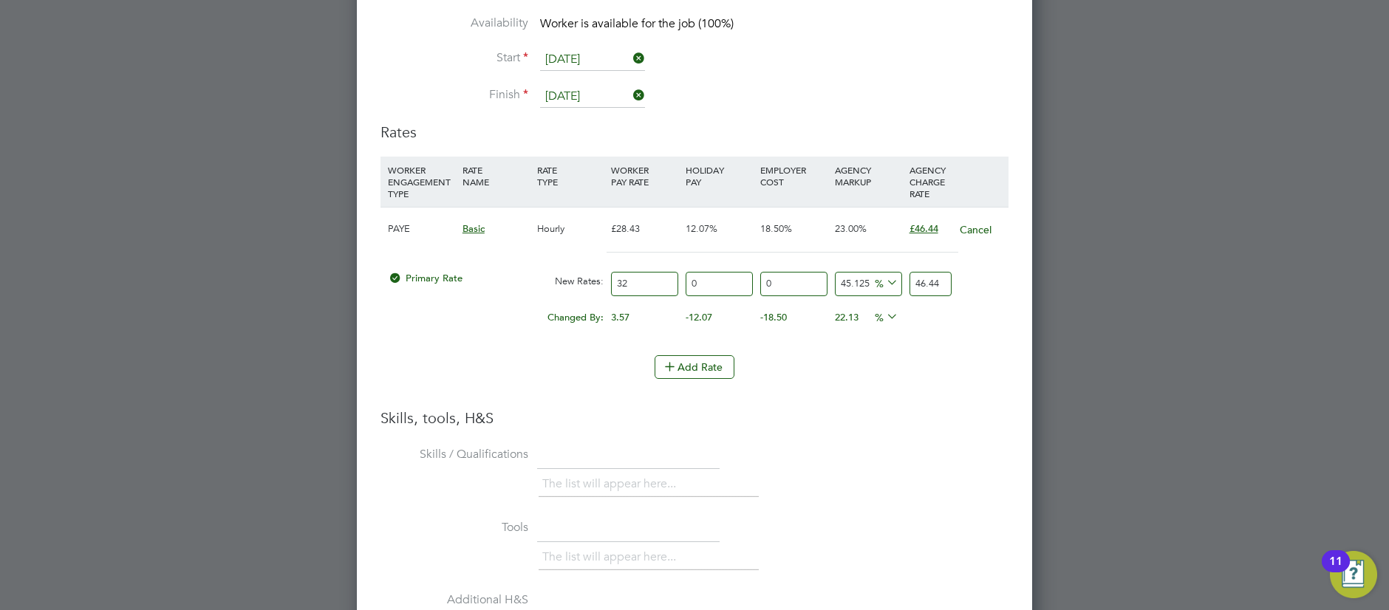
type input "1"
type input "46.9044"
type input "12"
type input "52.0128"
type input "12.07"
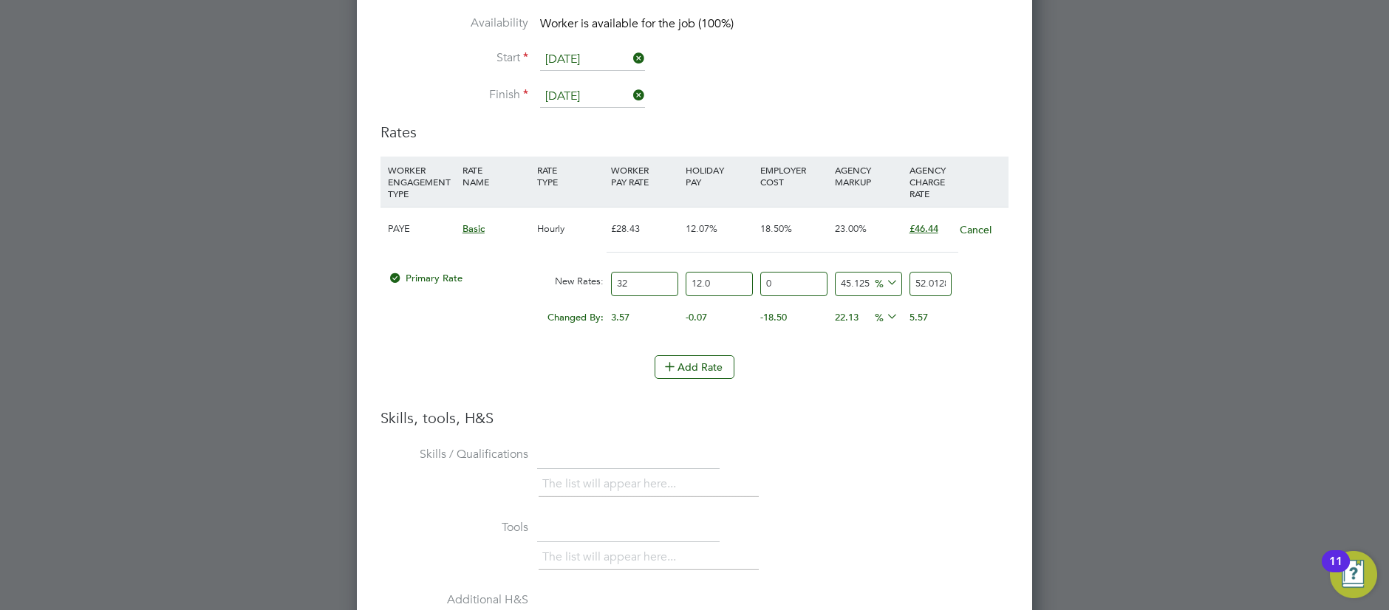
type input "52.045308"
click at [788, 285] on input "0" at bounding box center [793, 284] width 67 height 24
drag, startPoint x: 681, startPoint y: 284, endPoint x: 673, endPoint y: 284, distance: 8.2
click at [673, 284] on div "Primary Rate New Rates: 32 12.07 n/a 0 n/a 45.125 16.182908 % 52.045308" at bounding box center [694, 279] width 628 height 39
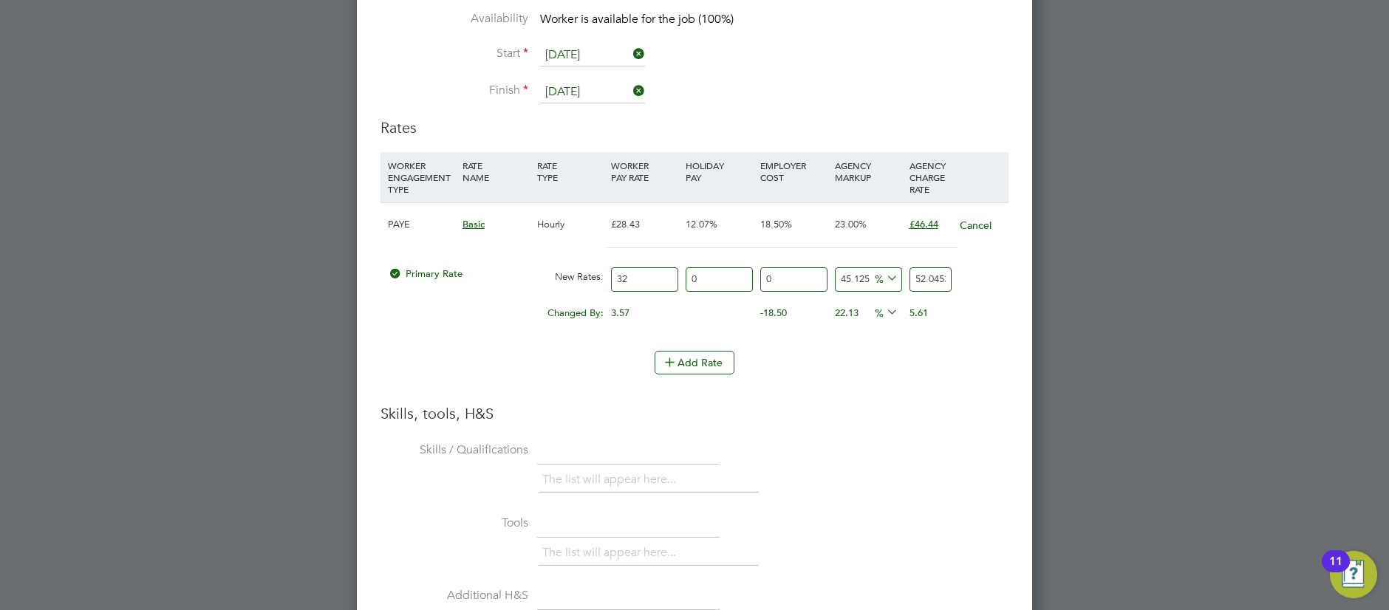
type input "0"
type input "14.44"
type input "46.44"
click at [884, 274] on icon at bounding box center [884, 278] width 0 height 21
drag, startPoint x: 885, startPoint y: 308, endPoint x: 874, endPoint y: 287, distance: 23.5
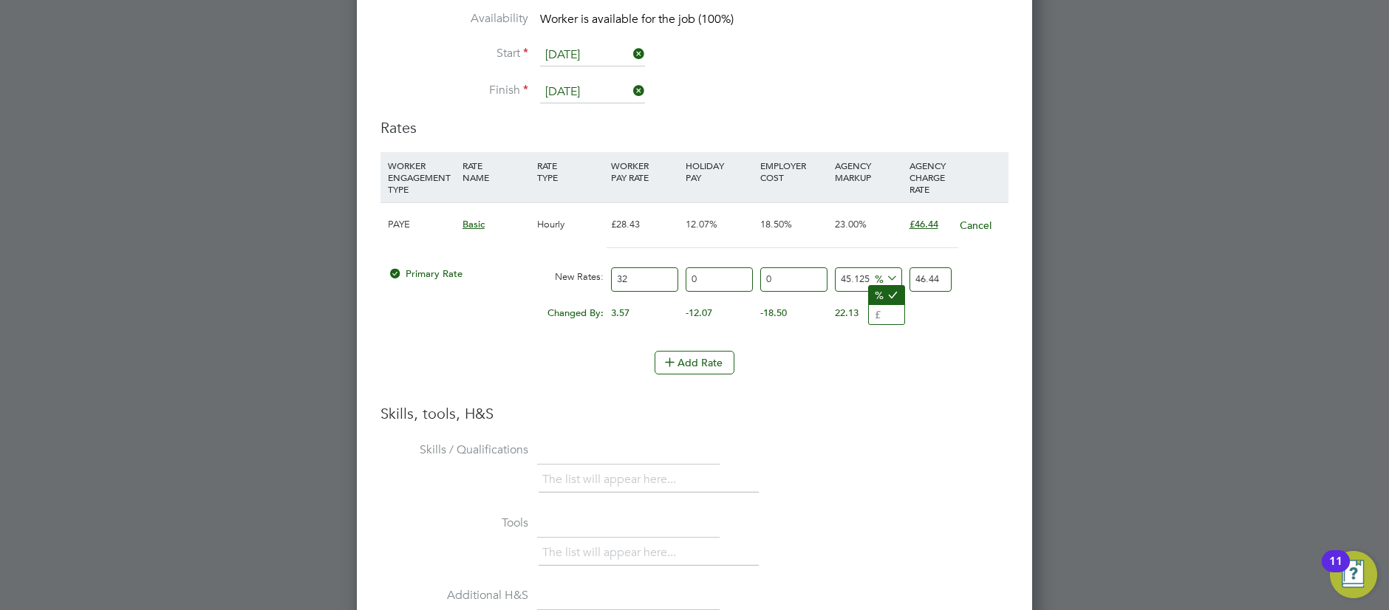
click at [885, 307] on li "£" at bounding box center [886, 314] width 35 height 19
click at [961, 302] on div "0.00" at bounding box center [943, 306] width 75 height 15
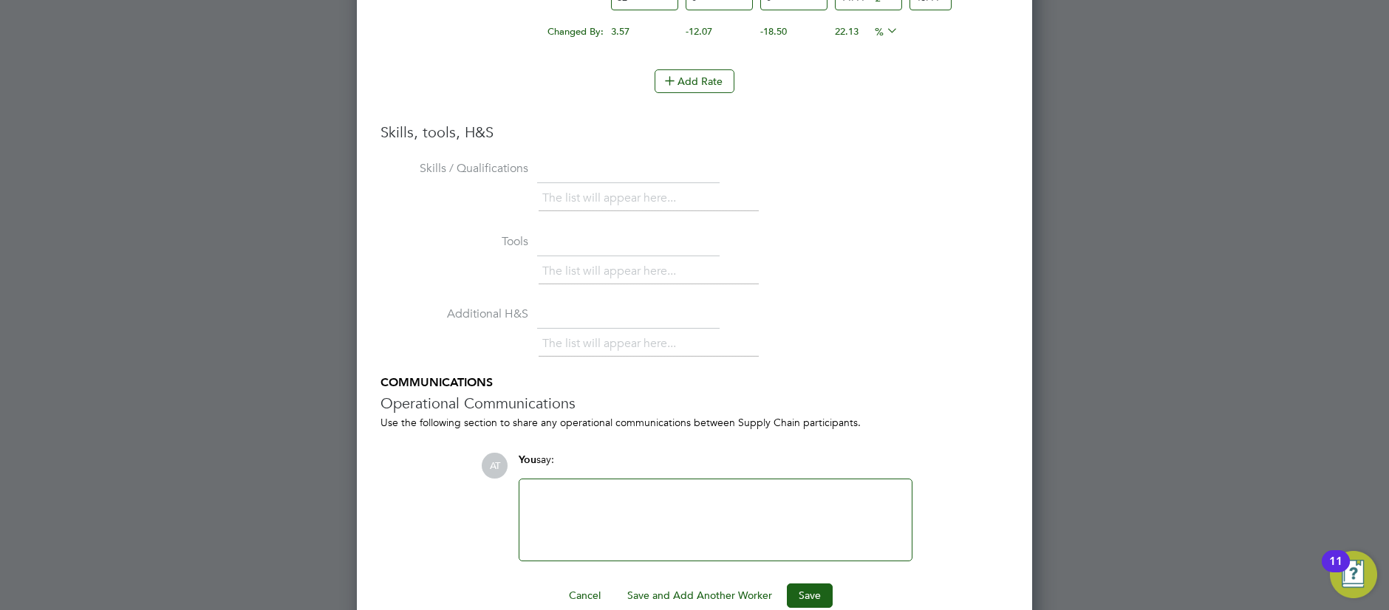
scroll to position [3361, 0]
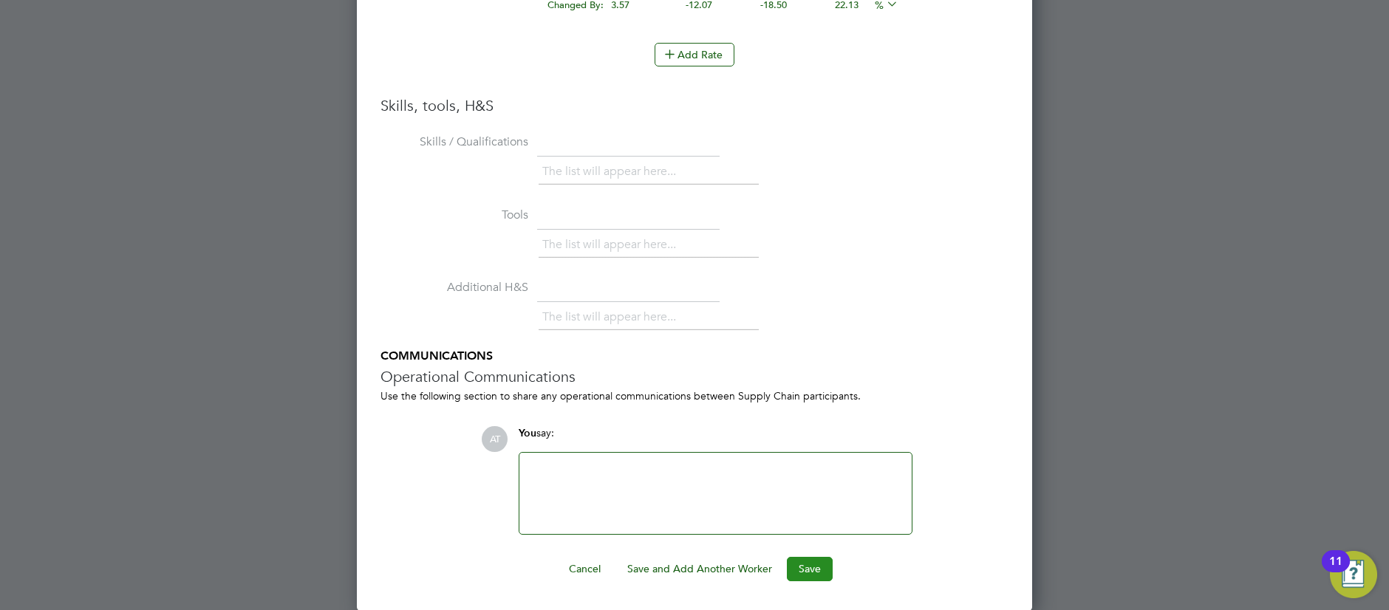
click at [813, 573] on button "Save" at bounding box center [810, 569] width 46 height 24
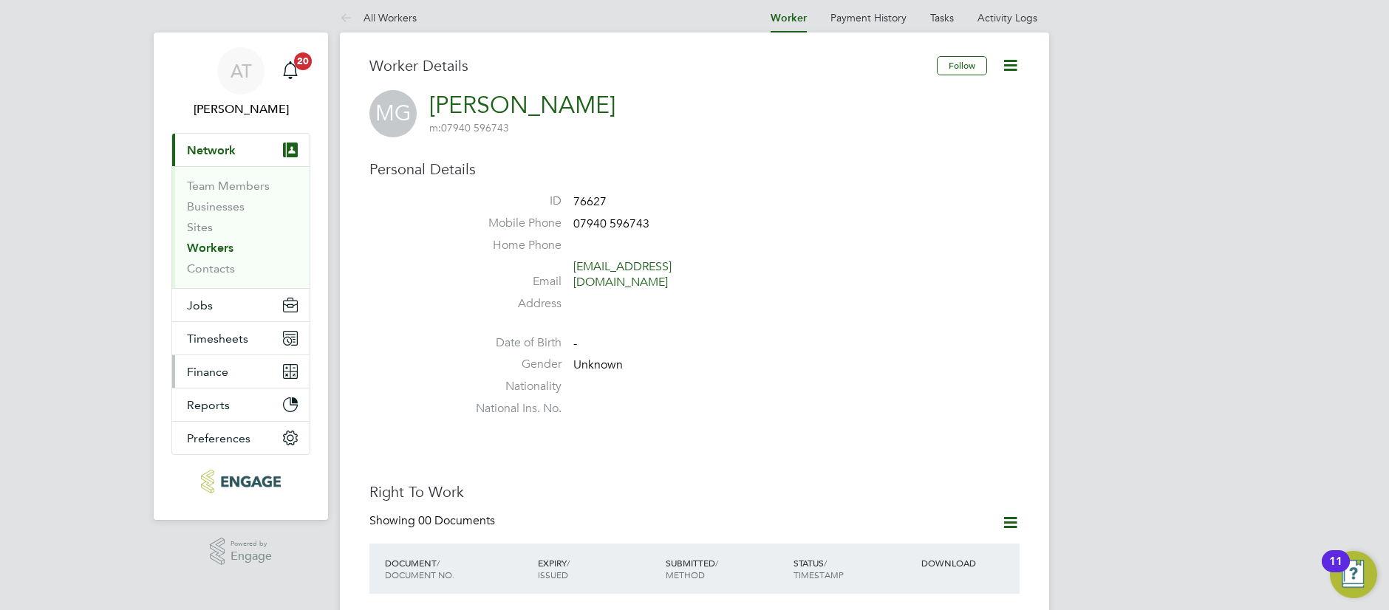
scroll to position [13, 0]
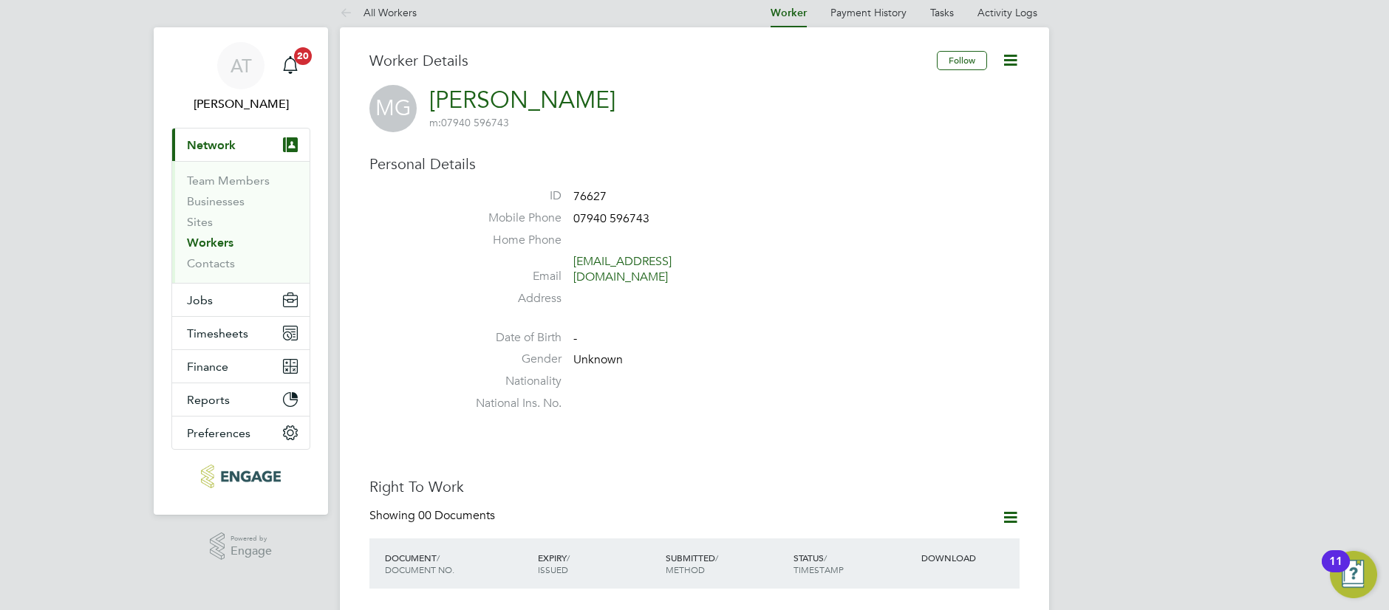
click at [230, 144] on span "Network" at bounding box center [211, 145] width 49 height 14
click at [212, 304] on button "Jobs" at bounding box center [240, 303] width 137 height 33
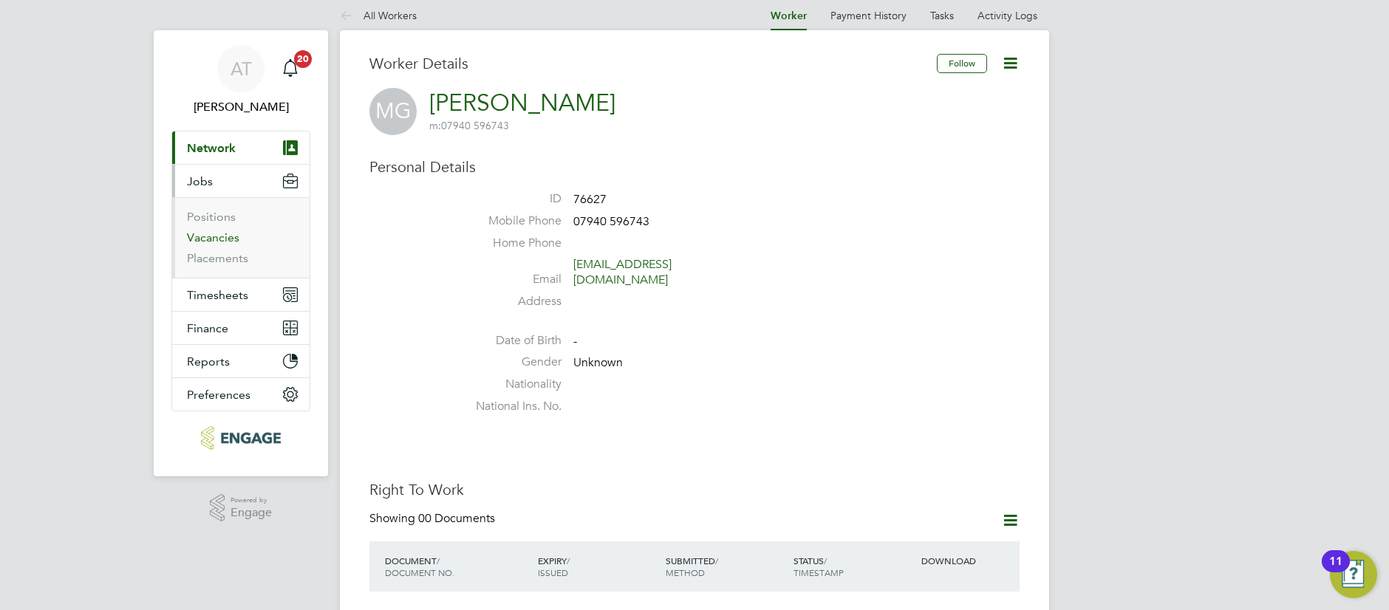
click at [225, 236] on link "Vacancies" at bounding box center [213, 237] width 52 height 14
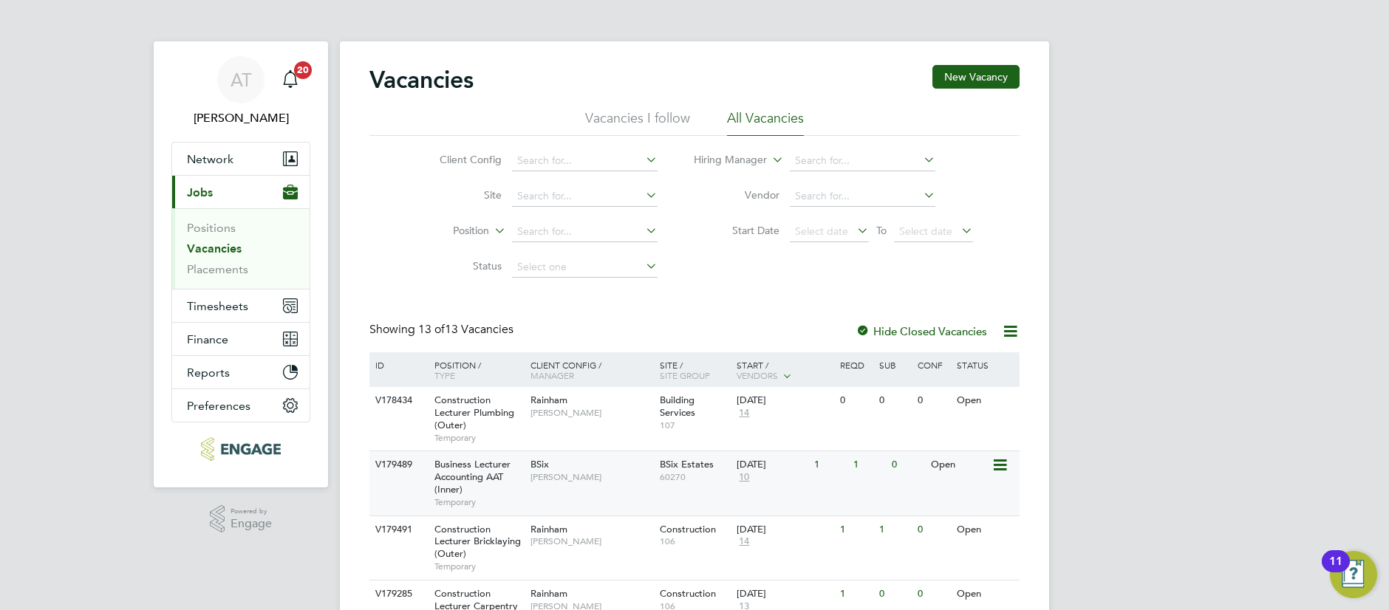
click at [493, 488] on div "Business Lecturer Accounting AAT (Inner) Temporary" at bounding box center [474, 483] width 103 height 64
click at [606, 485] on div "BSix Kerry Baker" at bounding box center [591, 470] width 129 height 38
